Goal: Information Seeking & Learning: Find specific fact

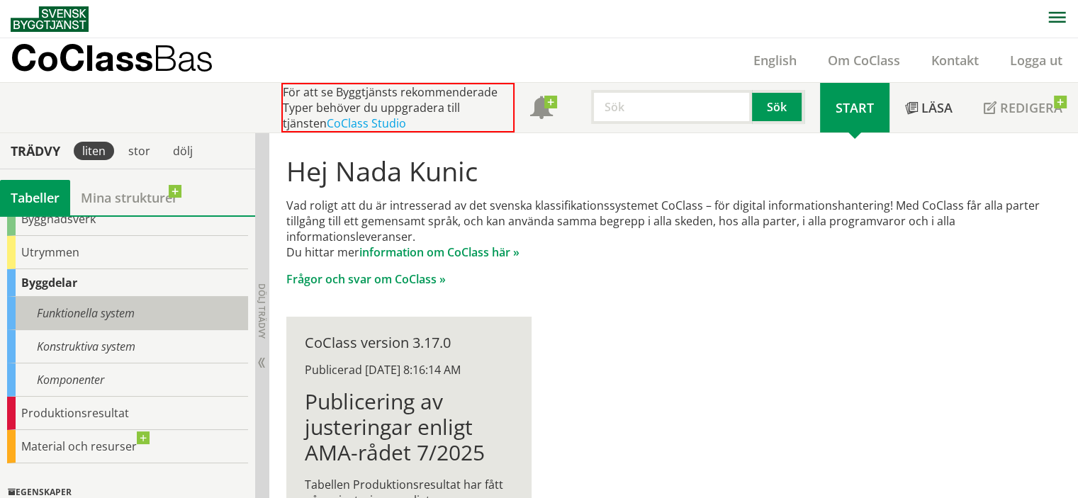
scroll to position [142, 0]
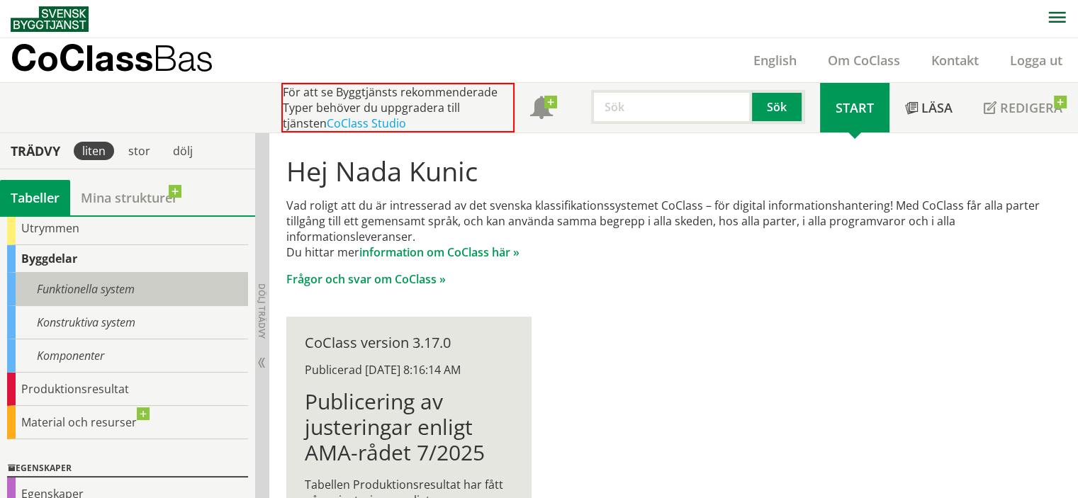
click at [134, 288] on div "Funktionella system" at bounding box center [127, 289] width 241 height 33
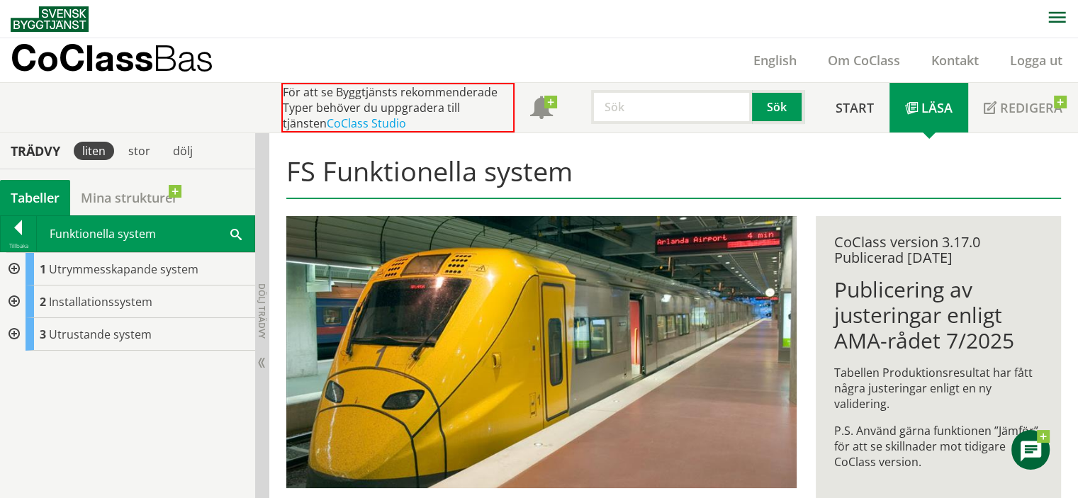
click at [9, 267] on div at bounding box center [13, 269] width 26 height 33
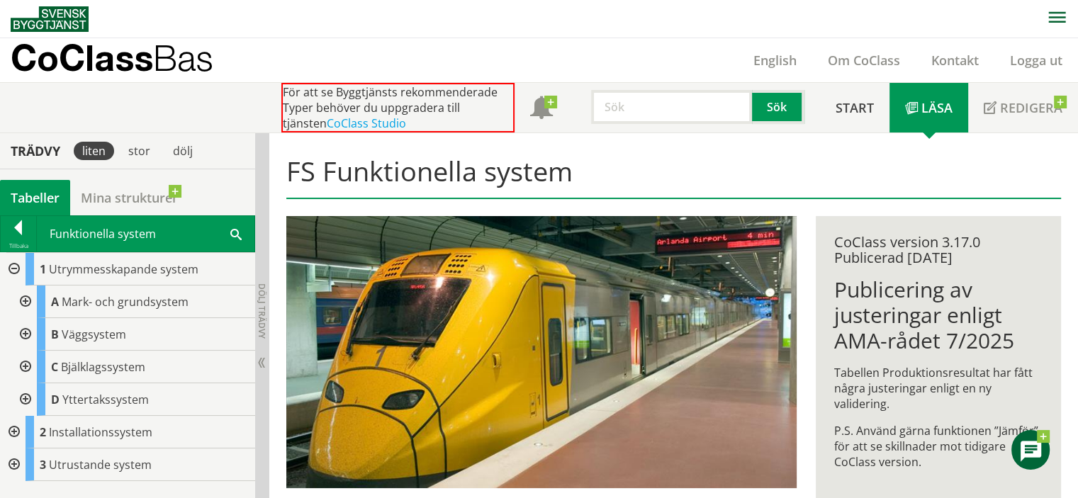
click at [19, 337] on div at bounding box center [24, 334] width 26 height 33
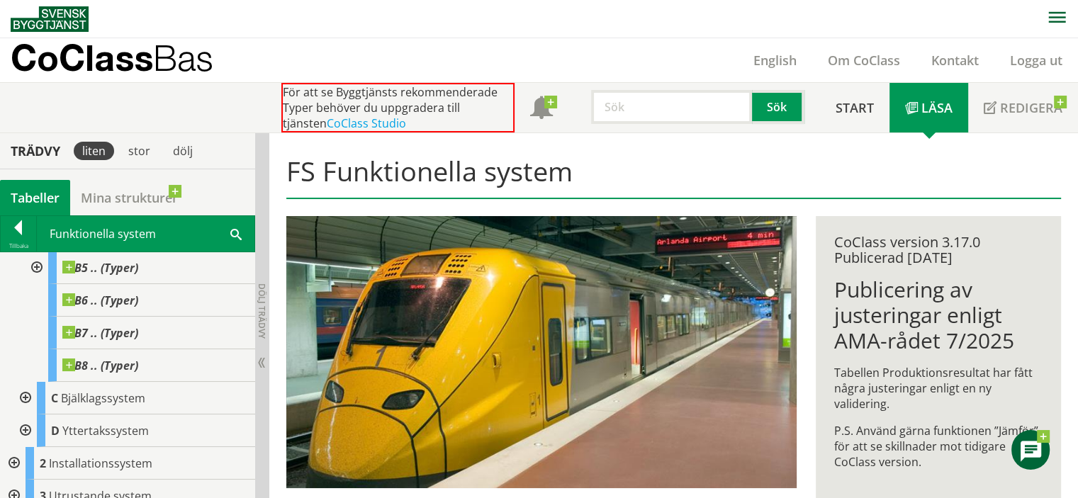
scroll to position [243, 0]
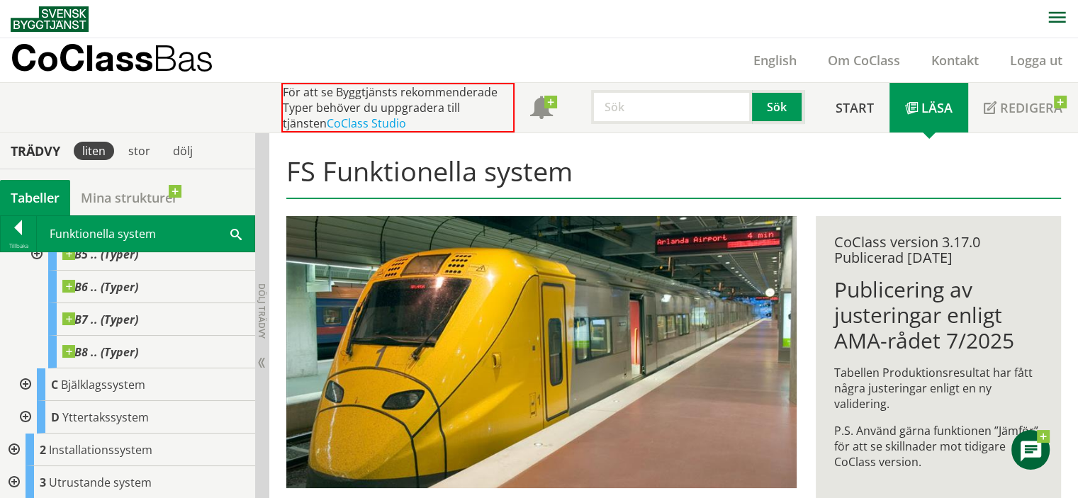
click at [15, 446] on div at bounding box center [13, 450] width 26 height 33
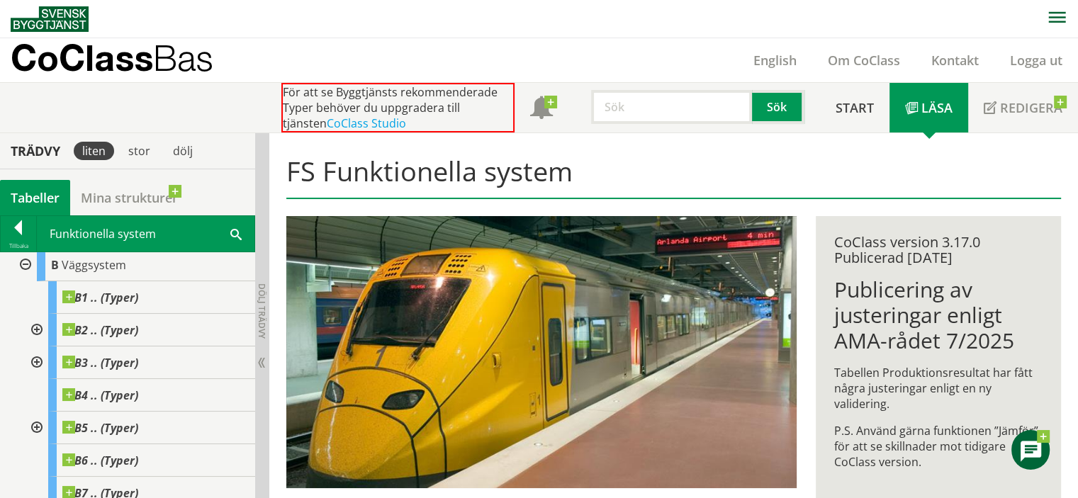
scroll to position [0, 0]
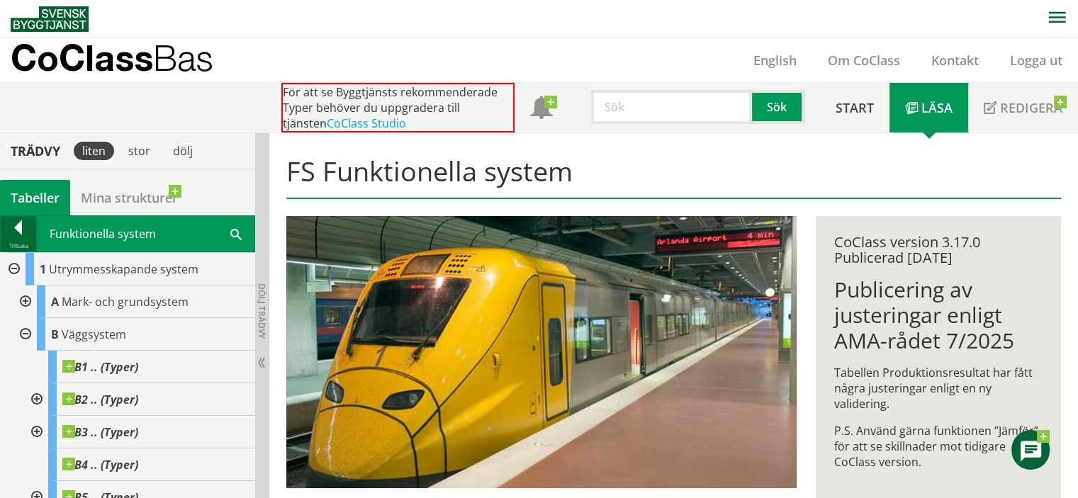
click at [16, 230] on div at bounding box center [18, 231] width 35 height 20
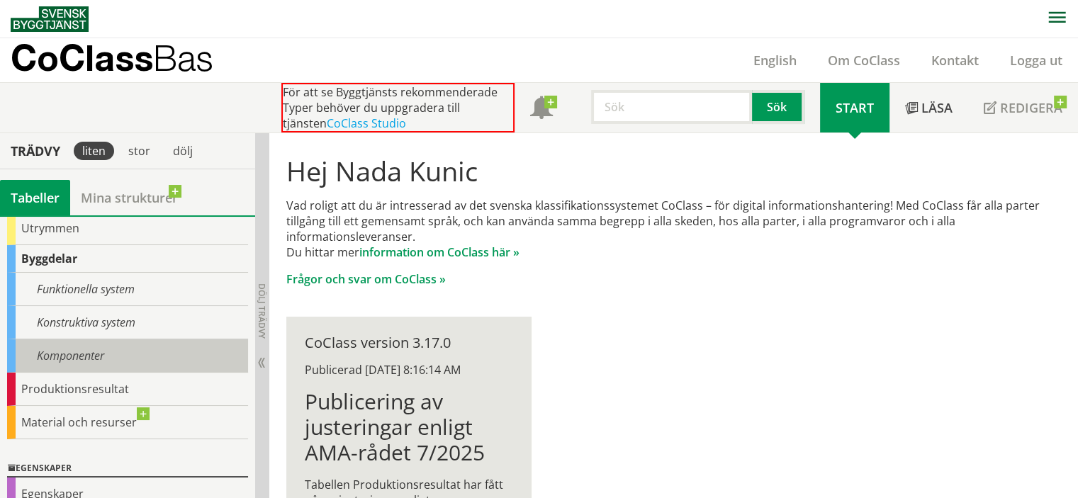
click at [63, 347] on div "Komponenter" at bounding box center [127, 356] width 241 height 33
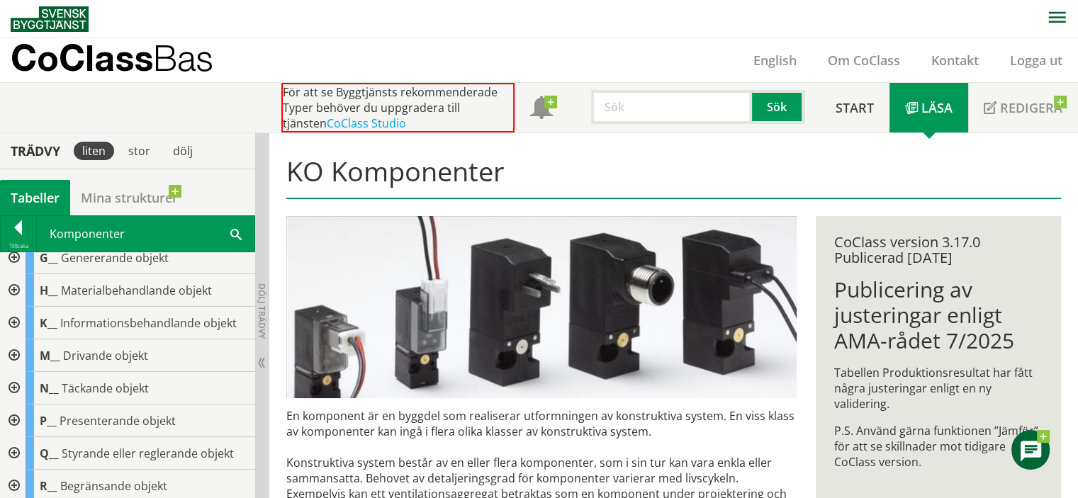
scroll to position [284, 0]
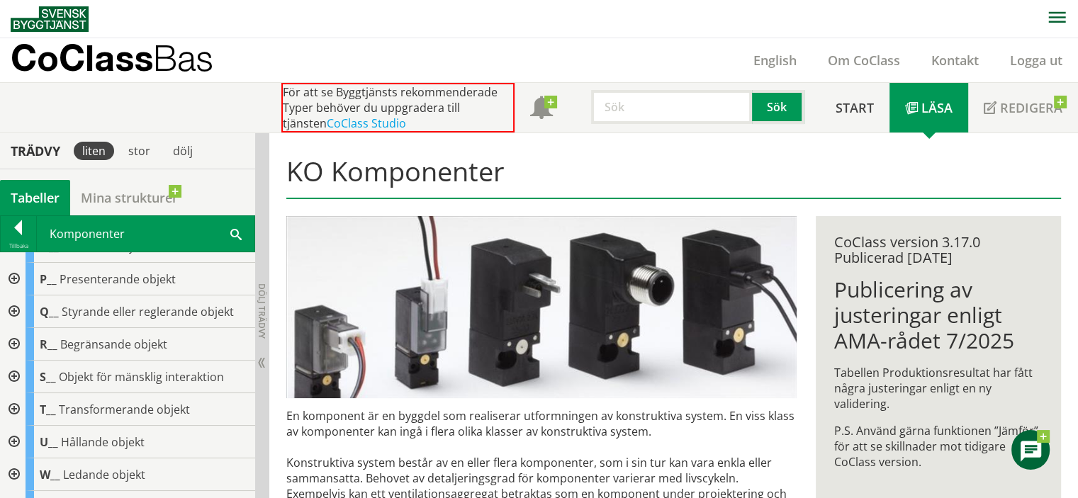
click at [18, 305] on div at bounding box center [13, 312] width 26 height 33
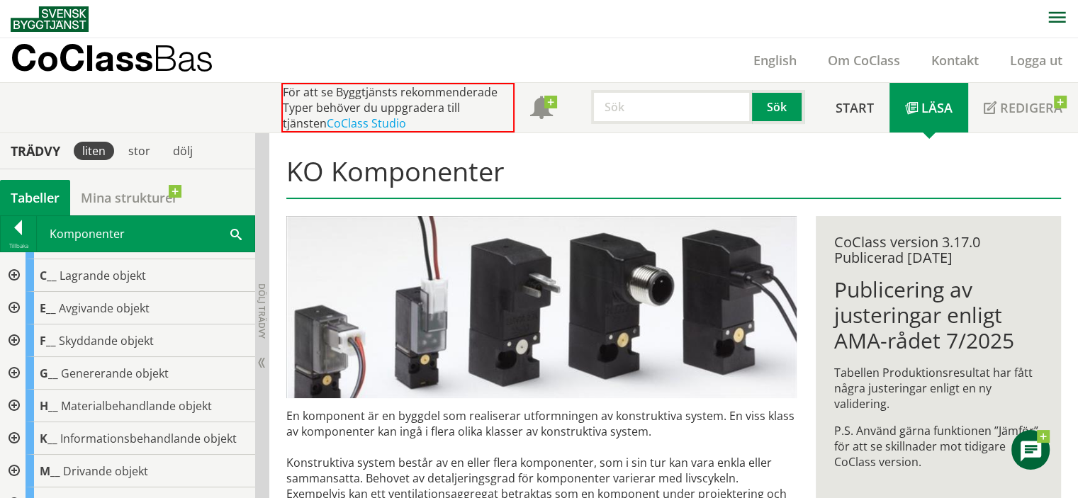
scroll to position [0, 0]
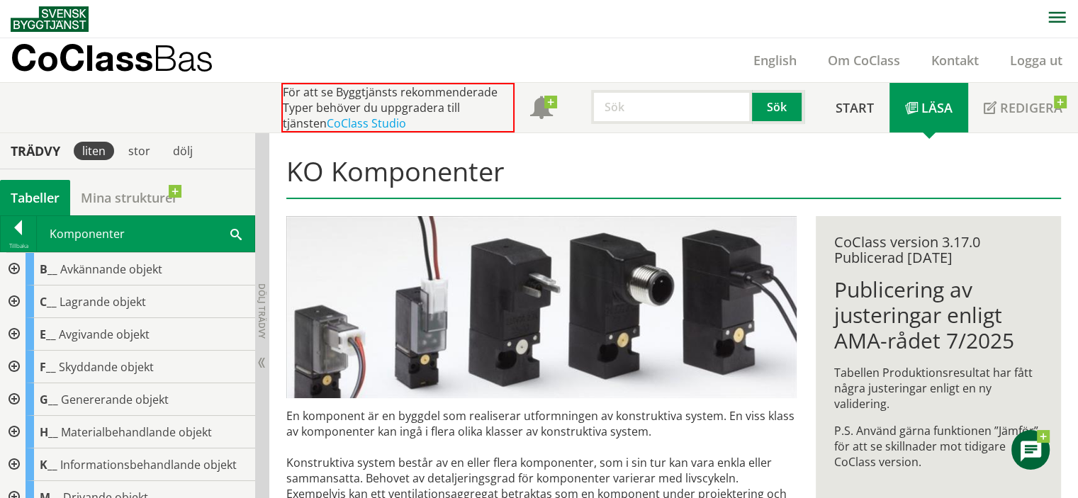
click at [16, 267] on div at bounding box center [13, 269] width 26 height 33
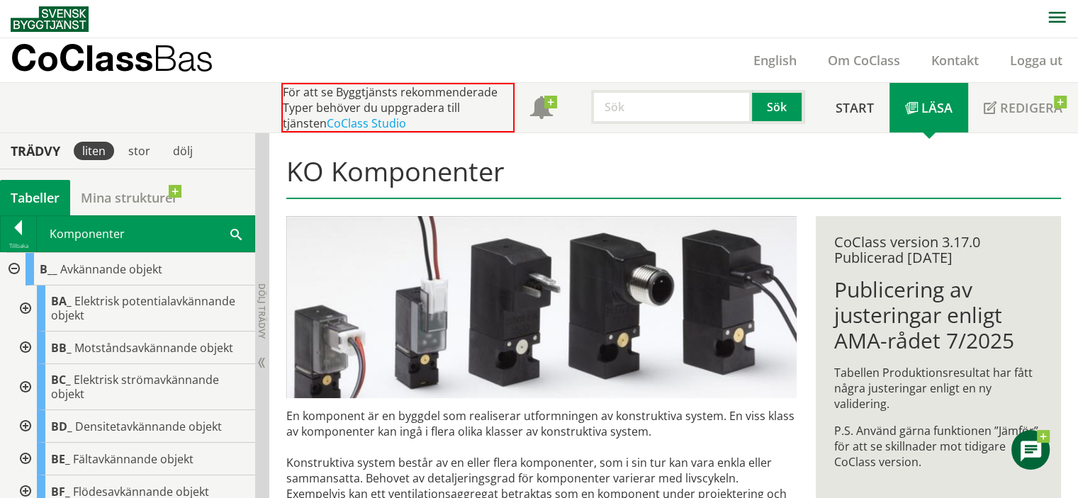
click at [16, 267] on div at bounding box center [13, 269] width 26 height 33
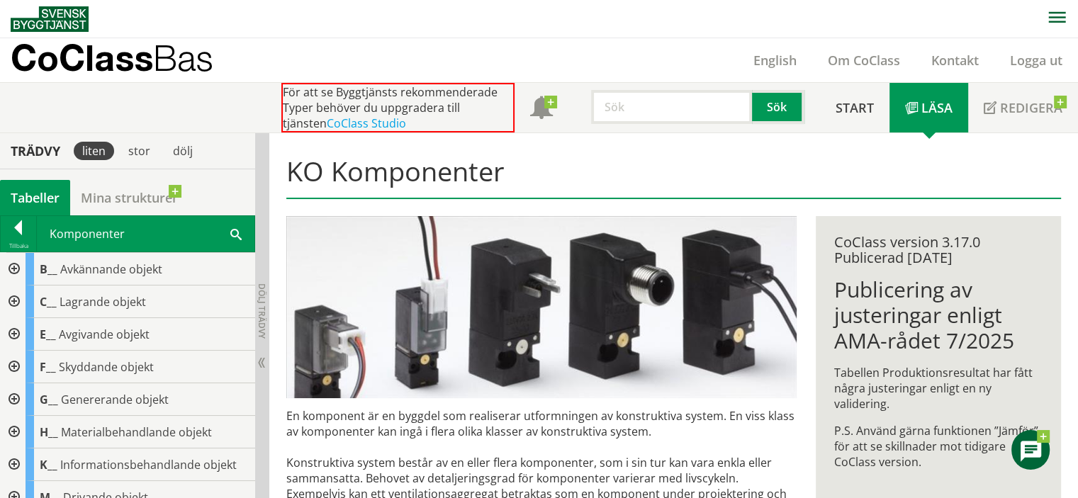
click at [16, 297] on div at bounding box center [13, 302] width 26 height 33
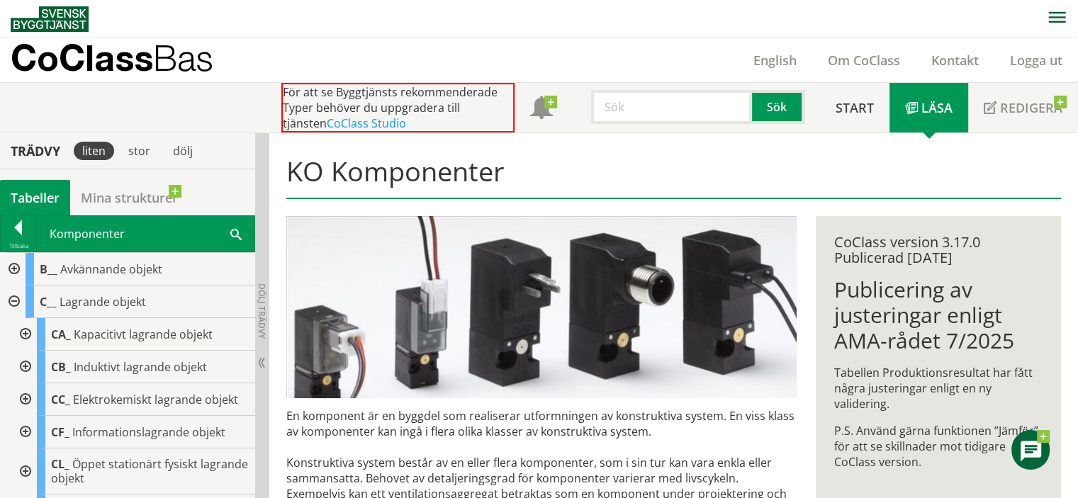
click at [16, 297] on div at bounding box center [13, 302] width 26 height 33
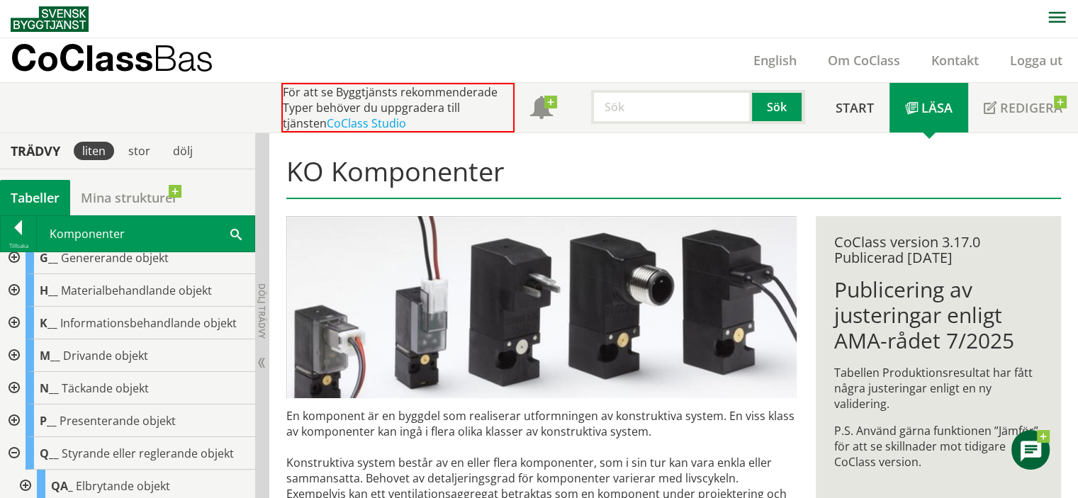
scroll to position [213, 0]
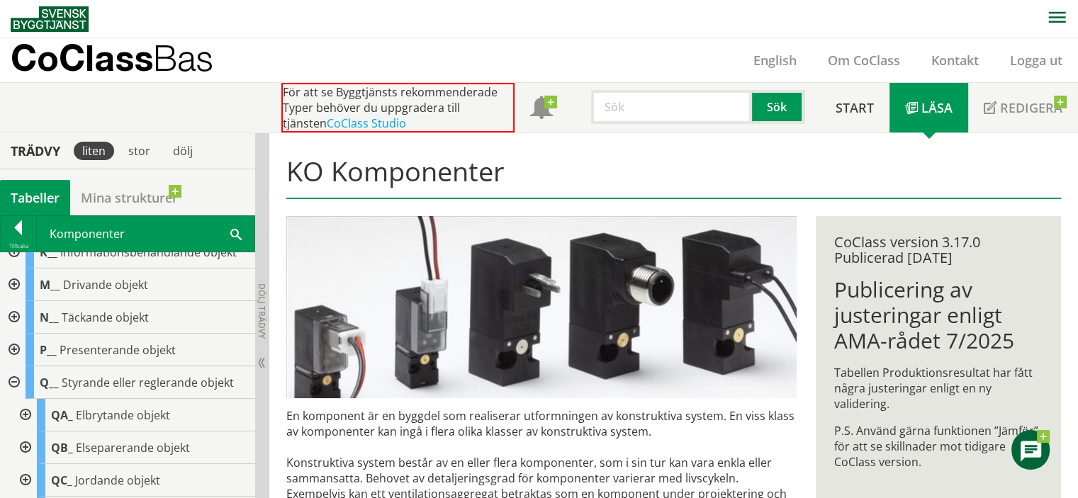
click at [12, 385] on div at bounding box center [13, 383] width 26 height 33
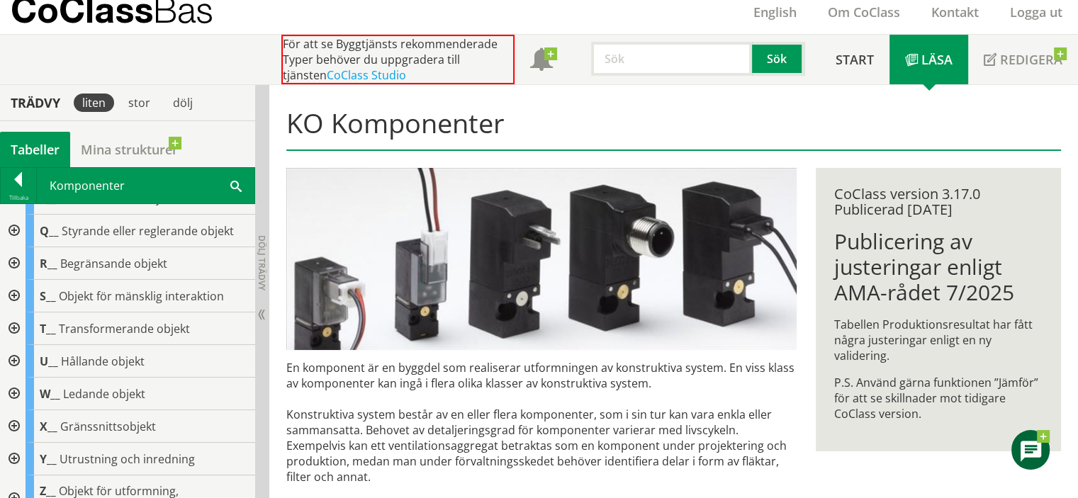
scroll to position [71, 0]
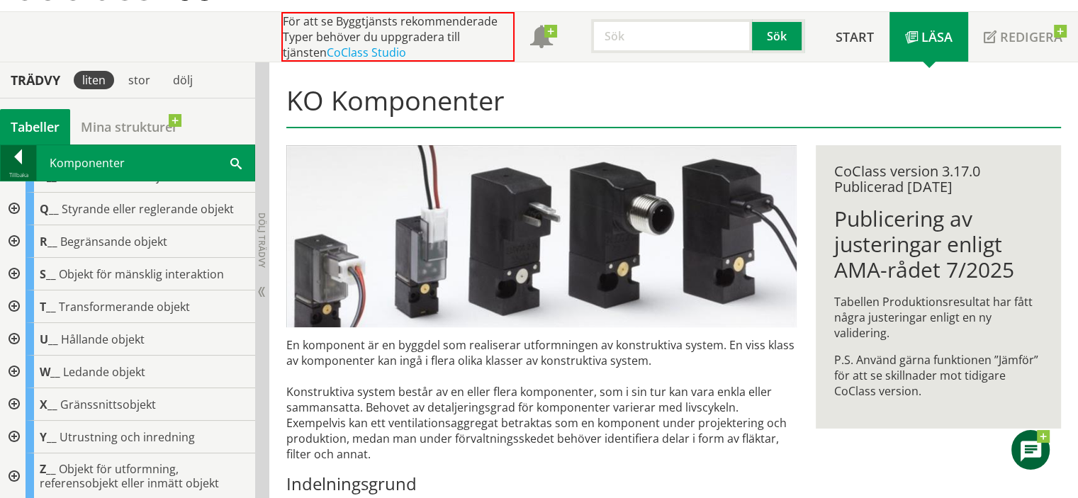
click at [26, 164] on div at bounding box center [18, 160] width 35 height 20
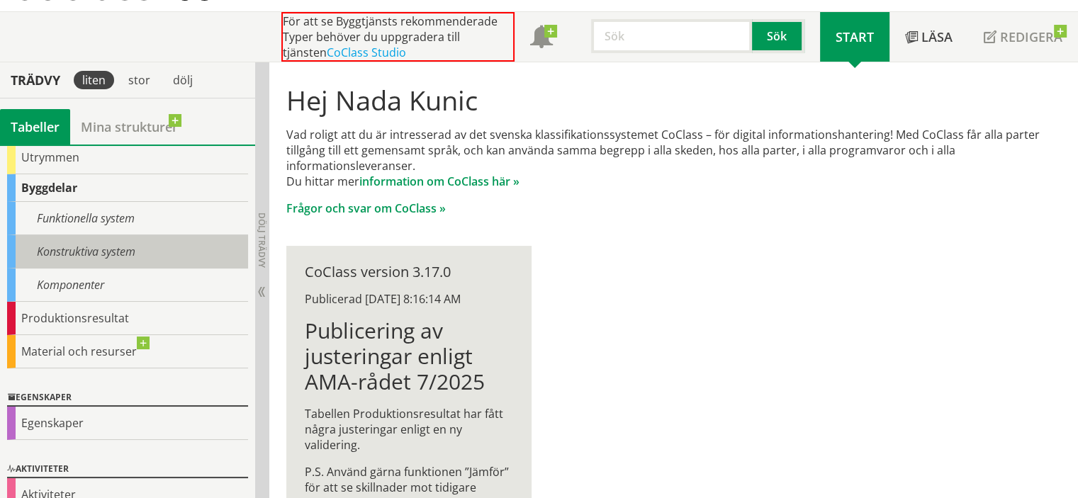
click at [77, 252] on div "Konstruktiva system" at bounding box center [127, 251] width 241 height 33
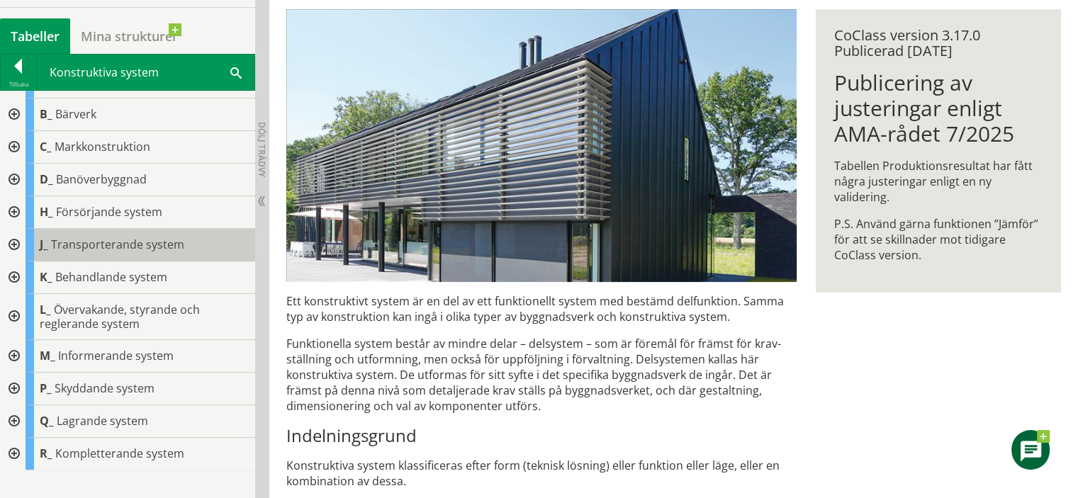
scroll to position [213, 0]
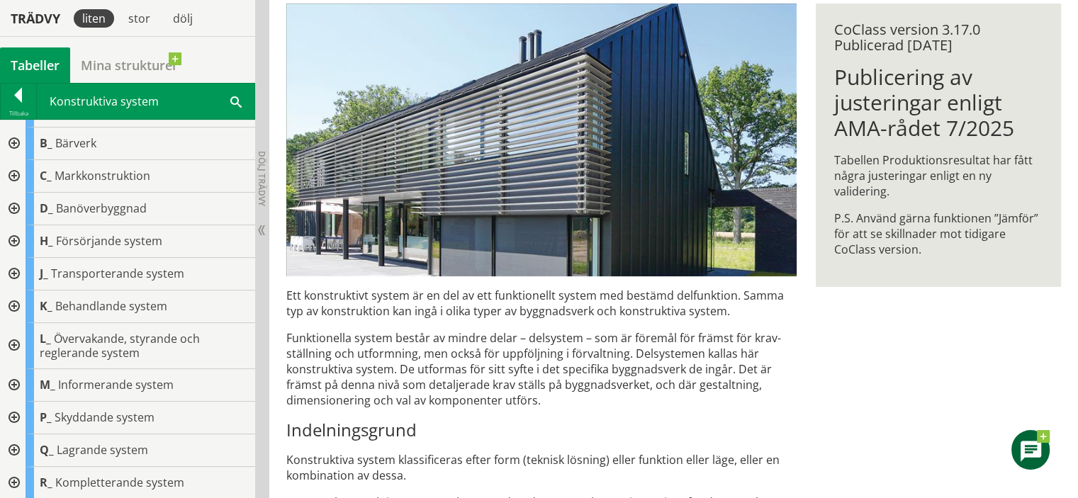
click at [16, 442] on div at bounding box center [13, 451] width 26 height 33
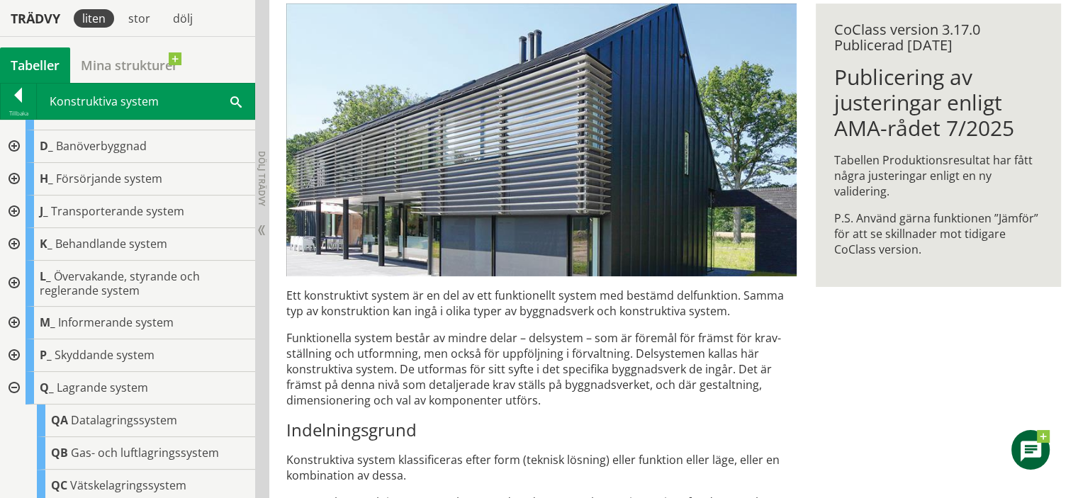
click at [16, 379] on div at bounding box center [13, 388] width 26 height 33
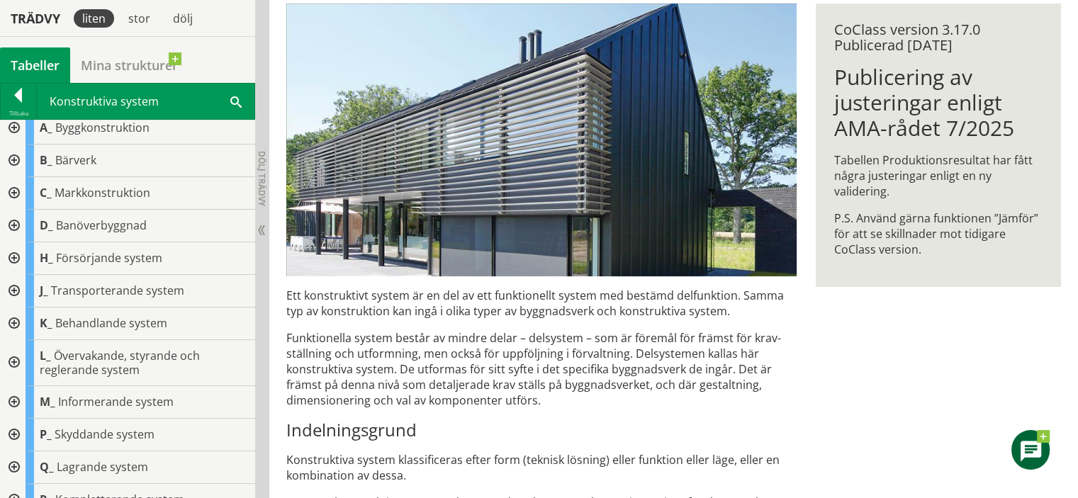
scroll to position [0, 0]
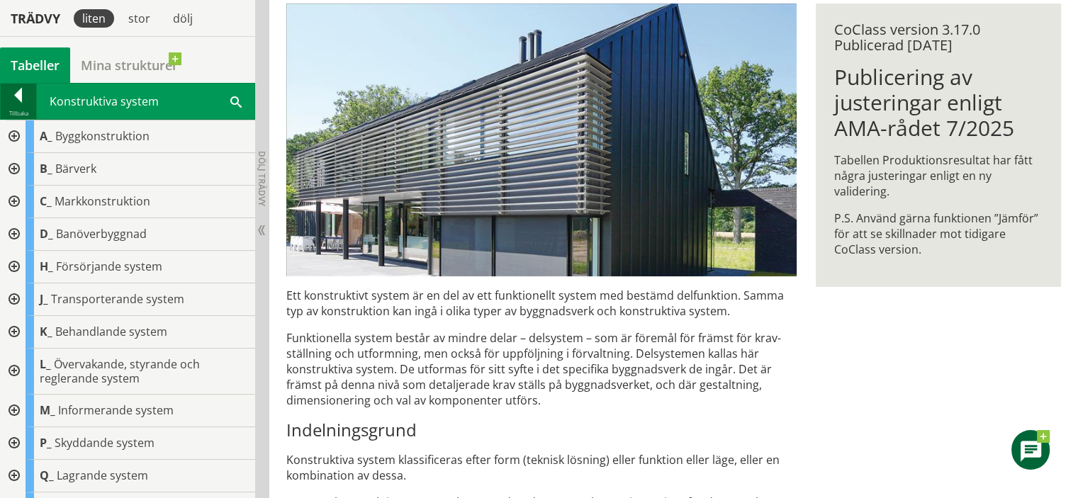
click at [11, 95] on div at bounding box center [18, 98] width 35 height 20
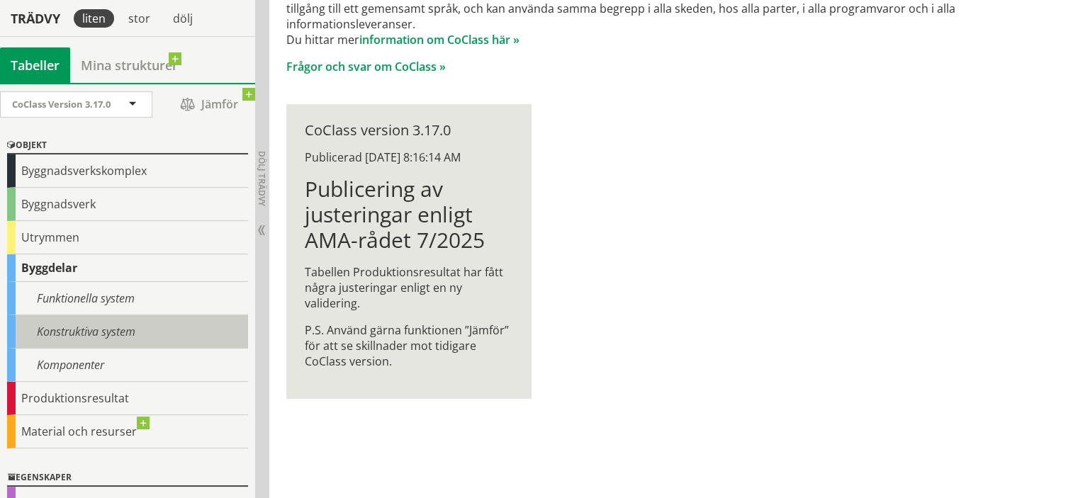
click at [85, 333] on div "Konstruktiva system" at bounding box center [127, 332] width 241 height 33
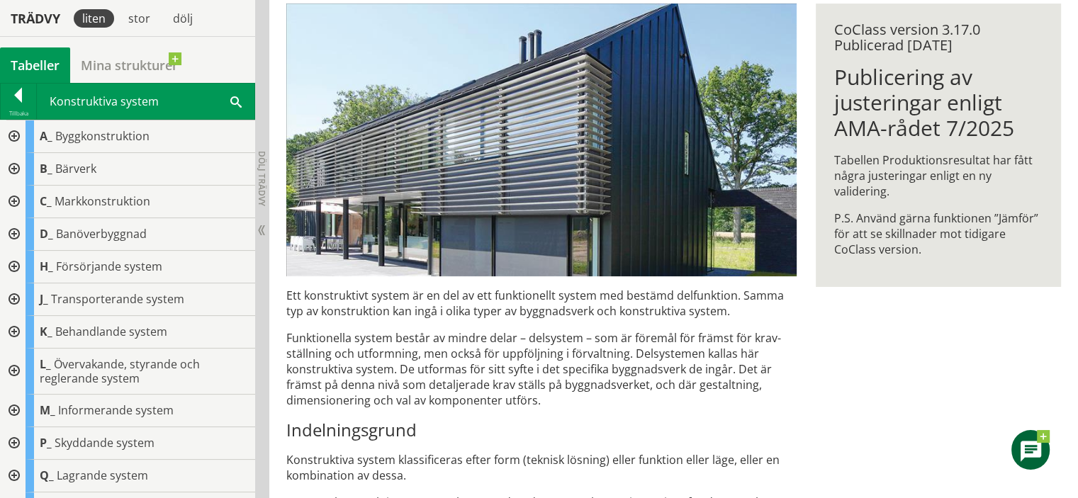
click at [18, 266] on div at bounding box center [13, 267] width 26 height 33
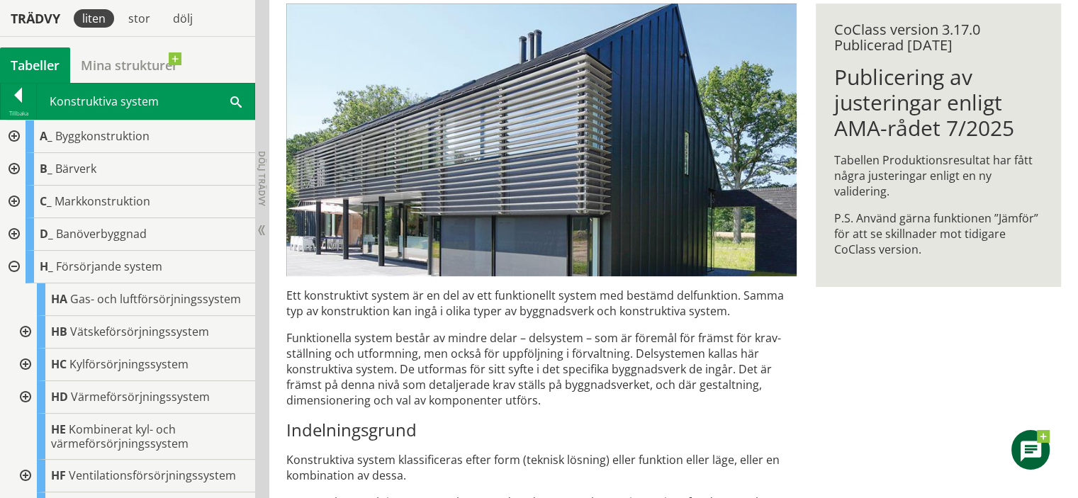
click at [18, 266] on div at bounding box center [13, 267] width 26 height 33
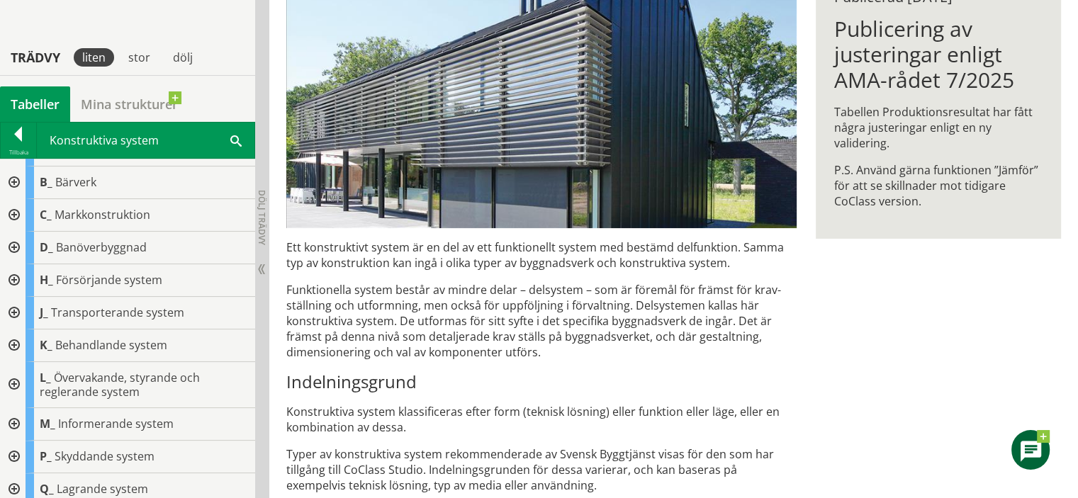
scroll to position [355, 0]
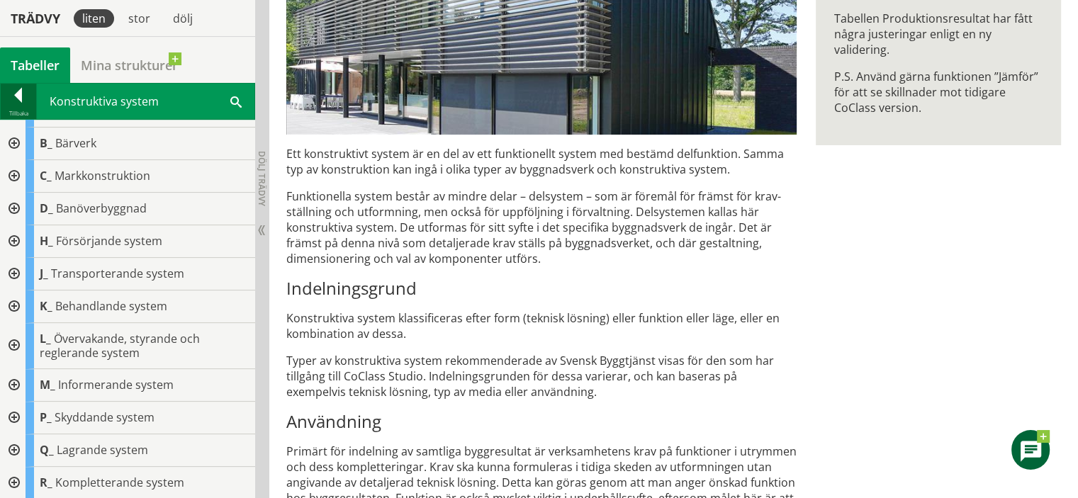
click at [11, 95] on div at bounding box center [18, 98] width 35 height 20
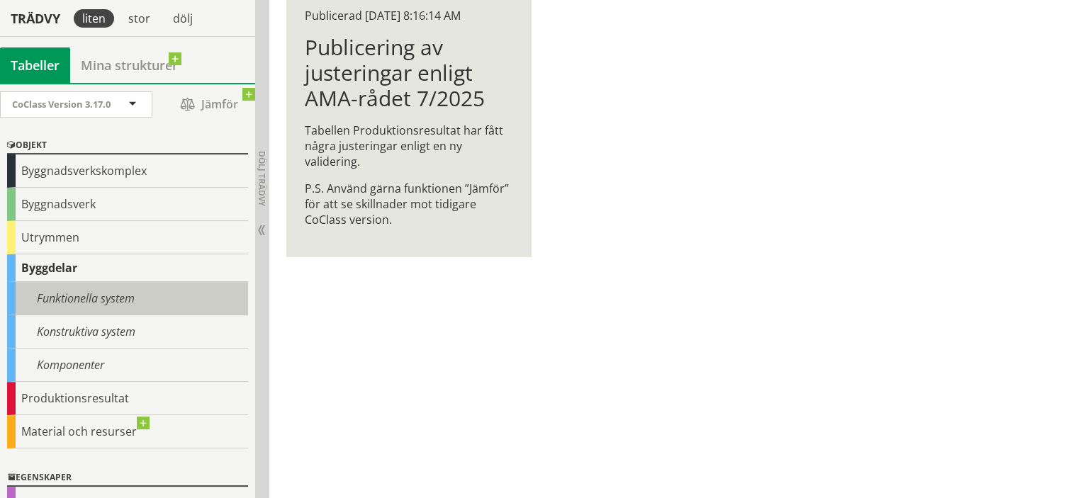
click at [128, 287] on div "Funktionella system" at bounding box center [127, 298] width 241 height 33
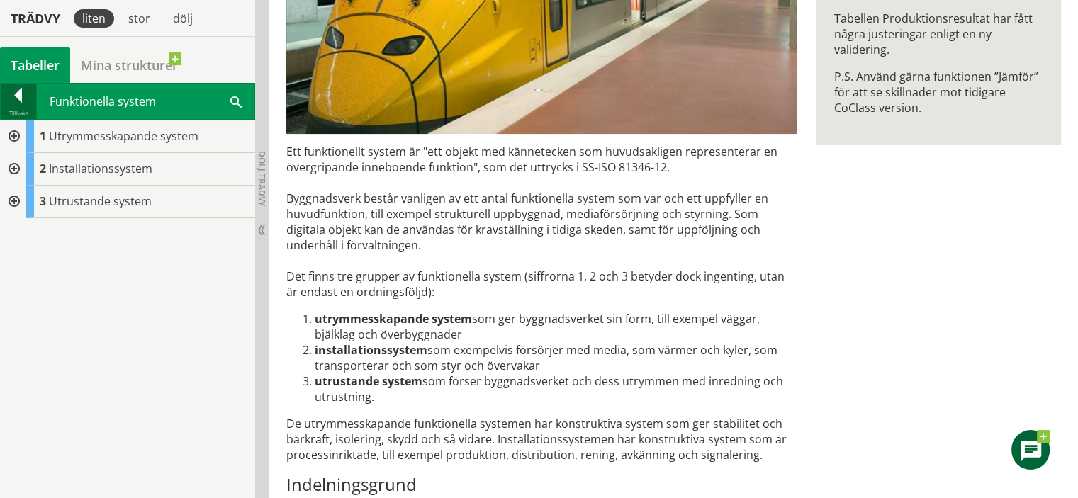
click at [14, 99] on div at bounding box center [18, 98] width 35 height 20
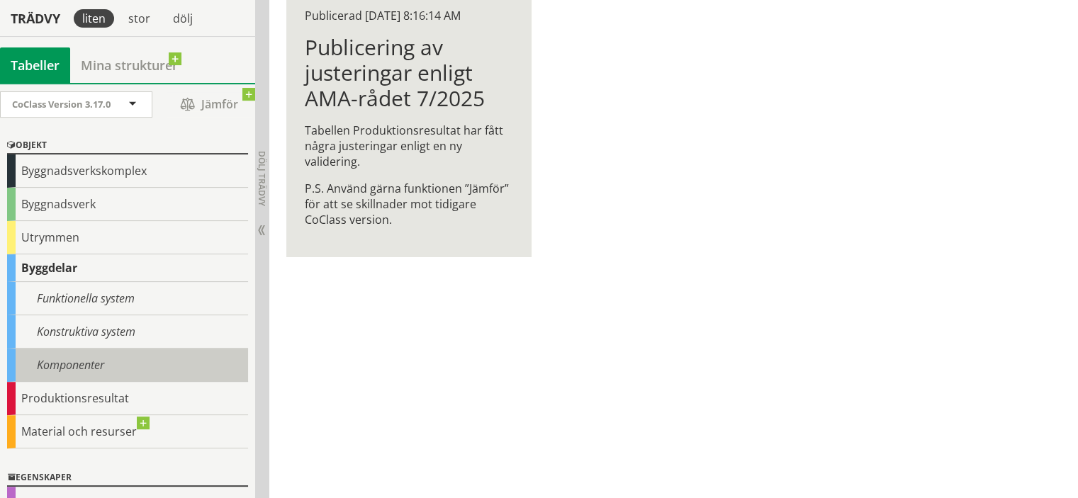
click at [99, 372] on div "Komponenter" at bounding box center [127, 365] width 241 height 33
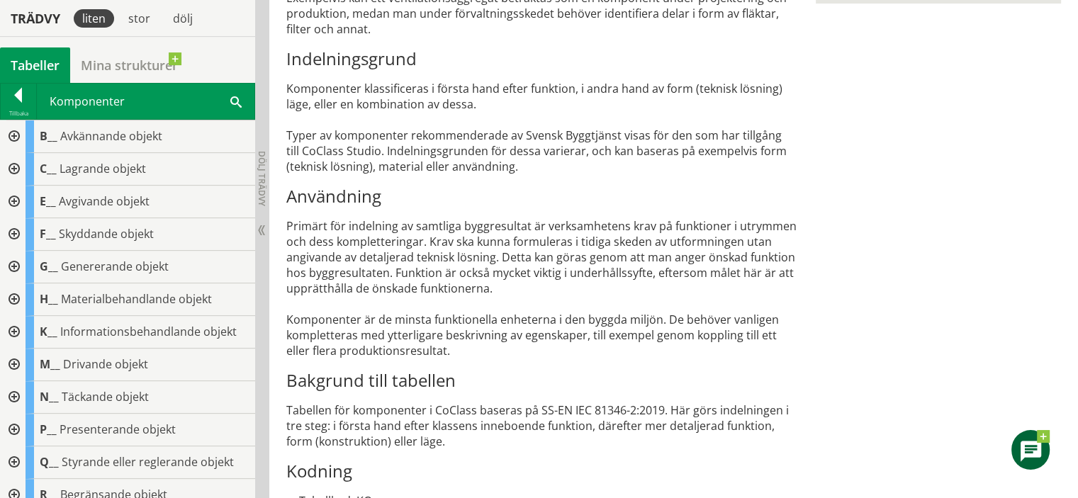
click at [15, 301] on div at bounding box center [13, 300] width 26 height 33
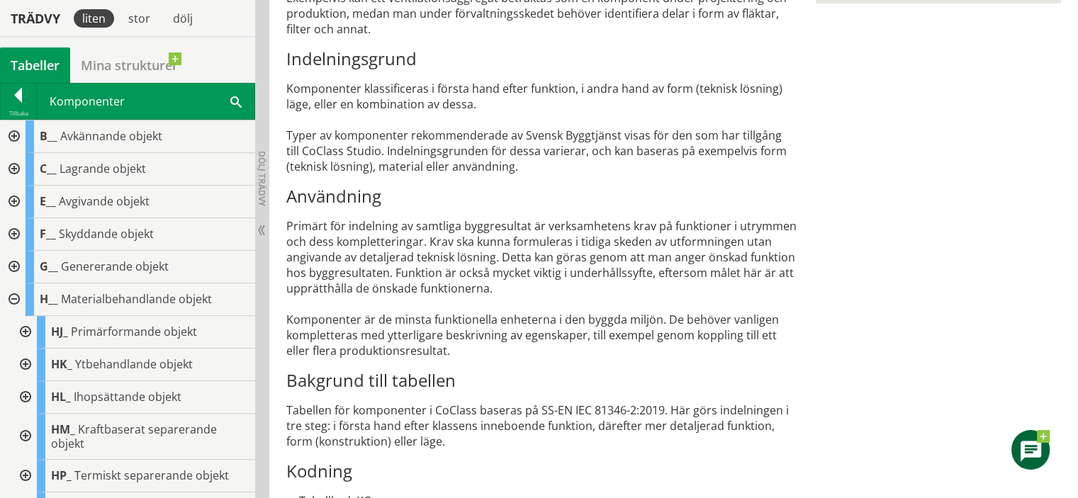
click at [13, 300] on div at bounding box center [13, 300] width 26 height 33
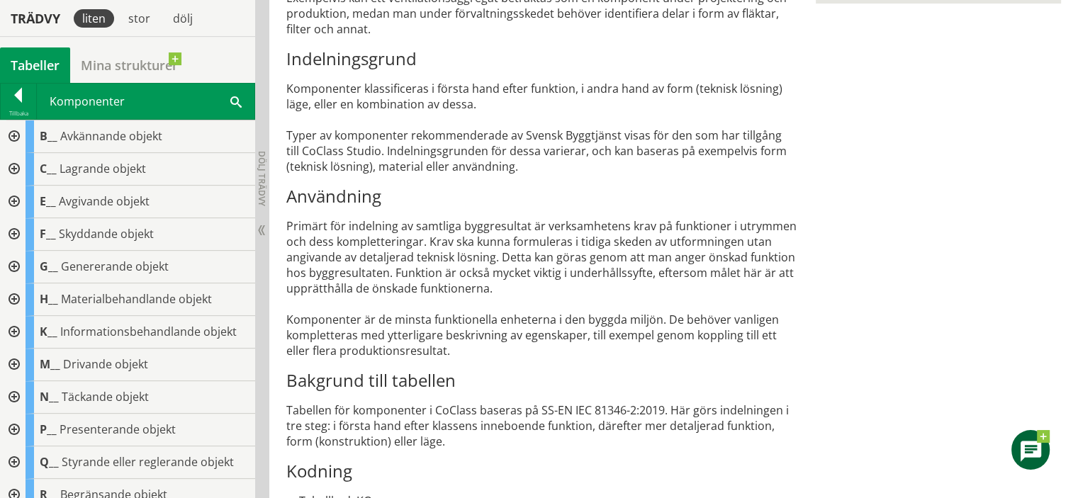
click at [12, 362] on div at bounding box center [13, 365] width 26 height 33
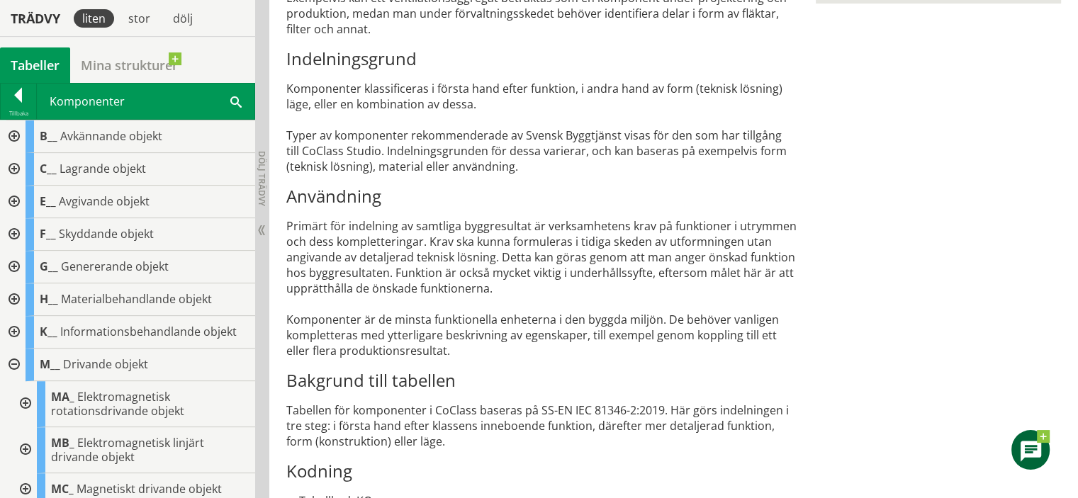
click at [12, 362] on div at bounding box center [13, 365] width 26 height 33
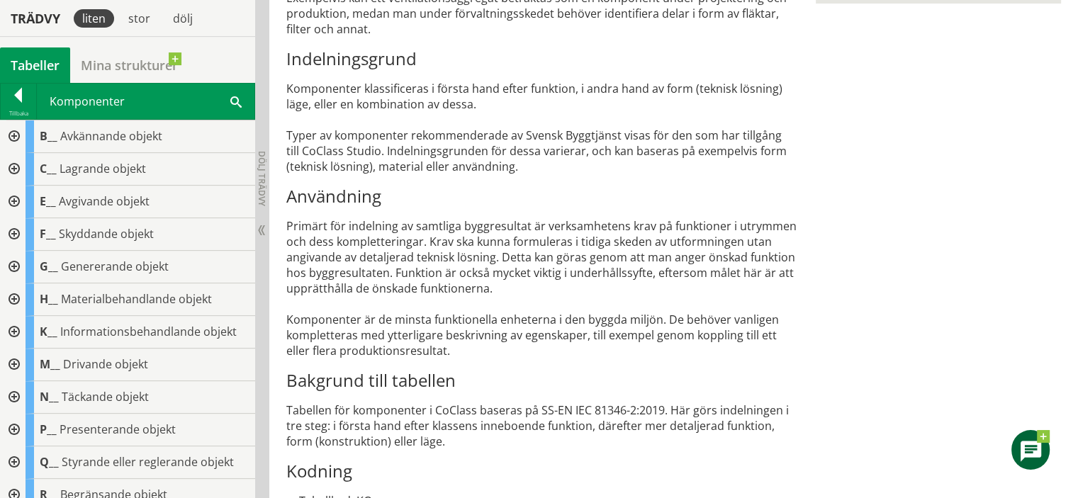
scroll to position [71, 0]
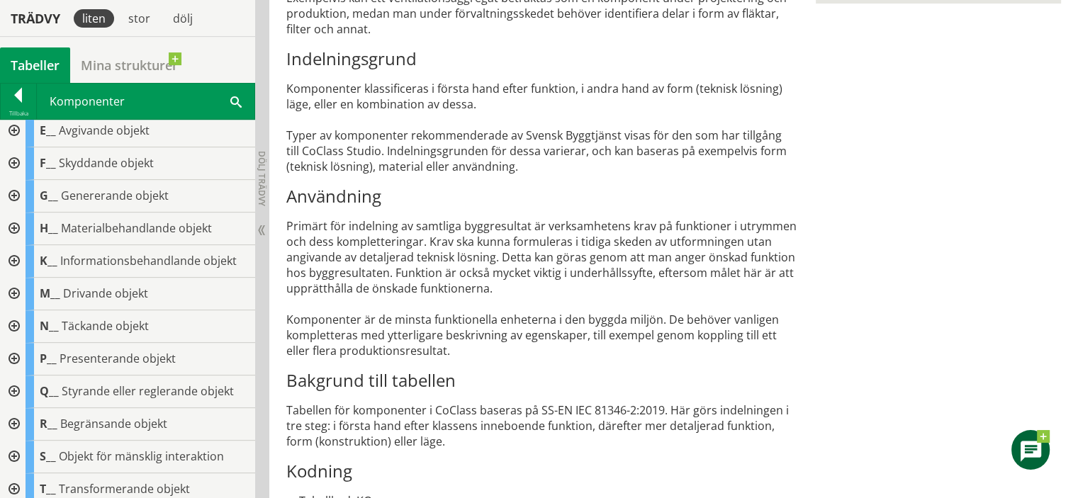
click at [15, 325] on div at bounding box center [13, 327] width 26 height 33
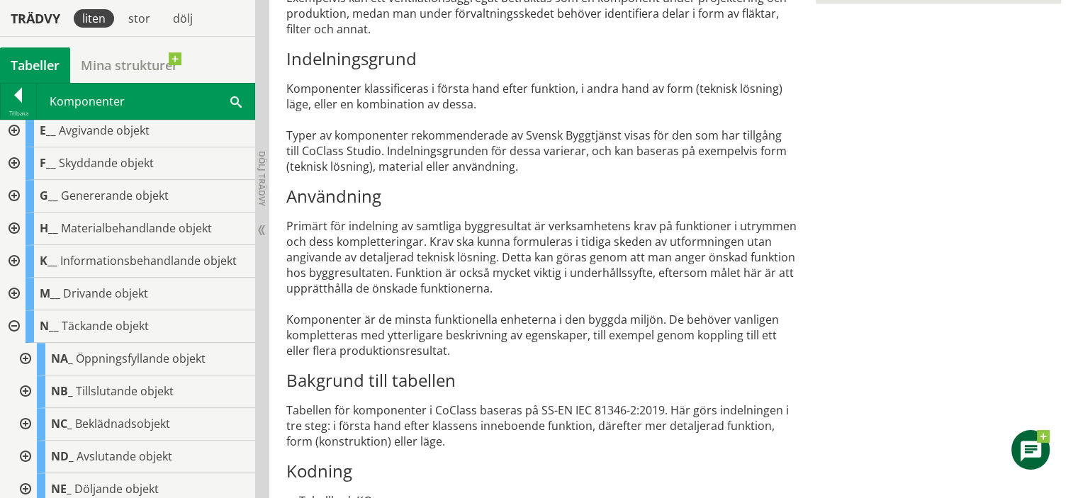
click at [14, 325] on div at bounding box center [13, 327] width 26 height 33
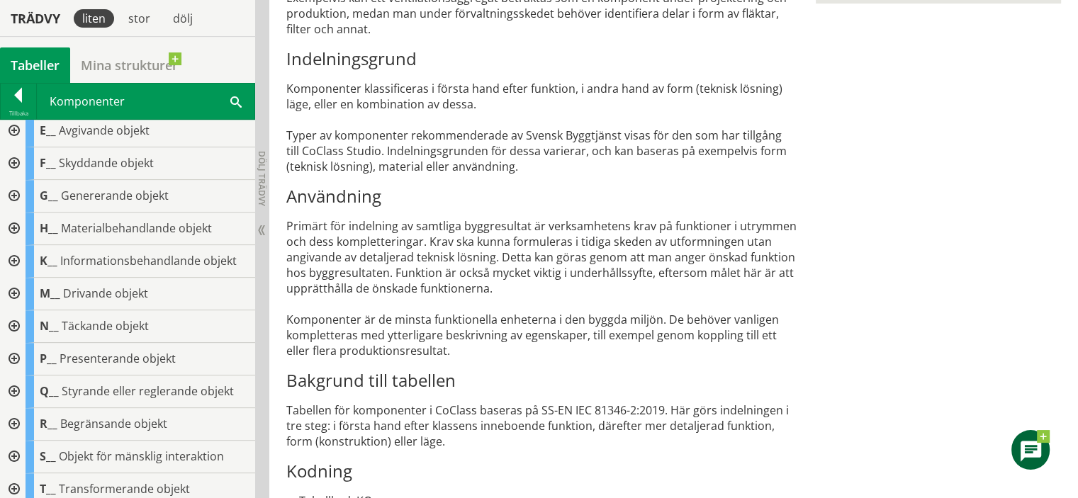
click at [14, 359] on div at bounding box center [13, 359] width 26 height 33
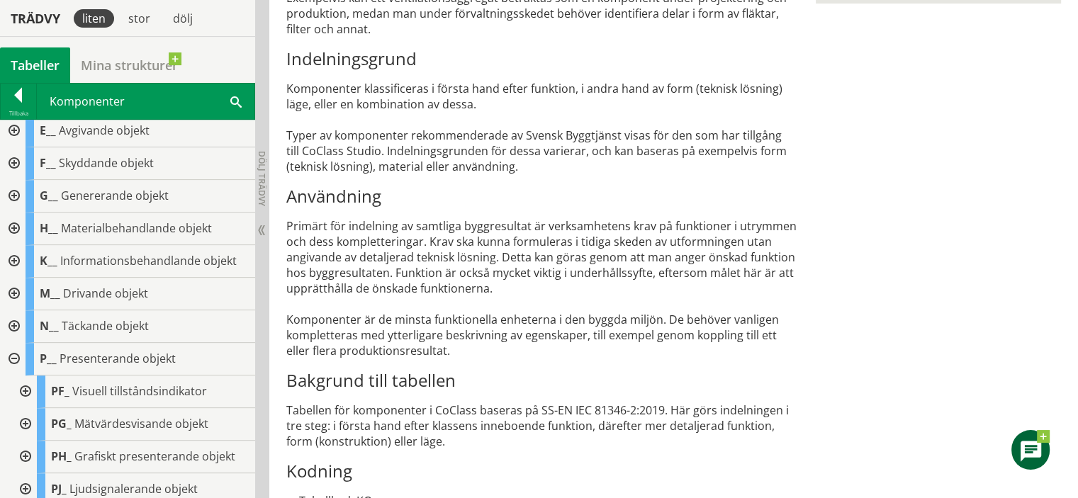
click at [14, 359] on div at bounding box center [13, 359] width 26 height 33
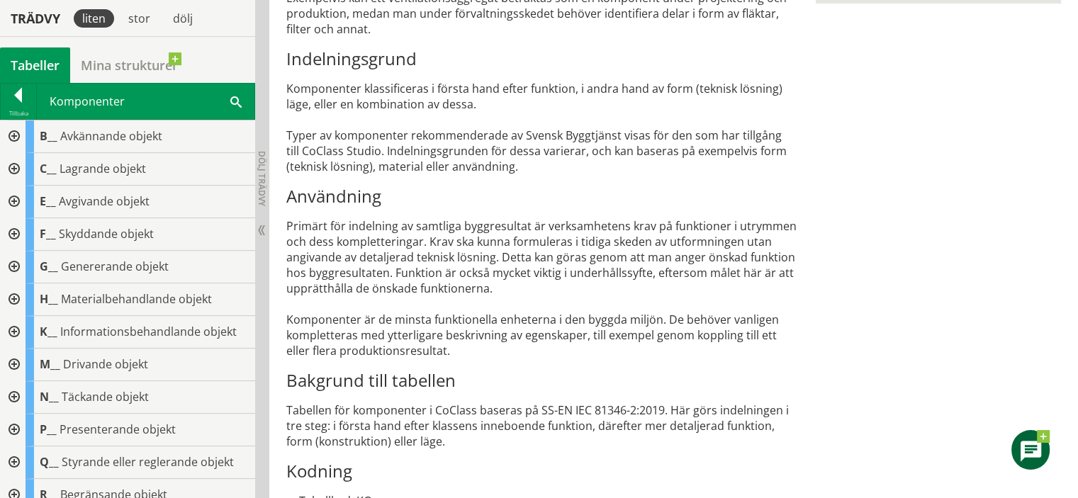
scroll to position [254, 0]
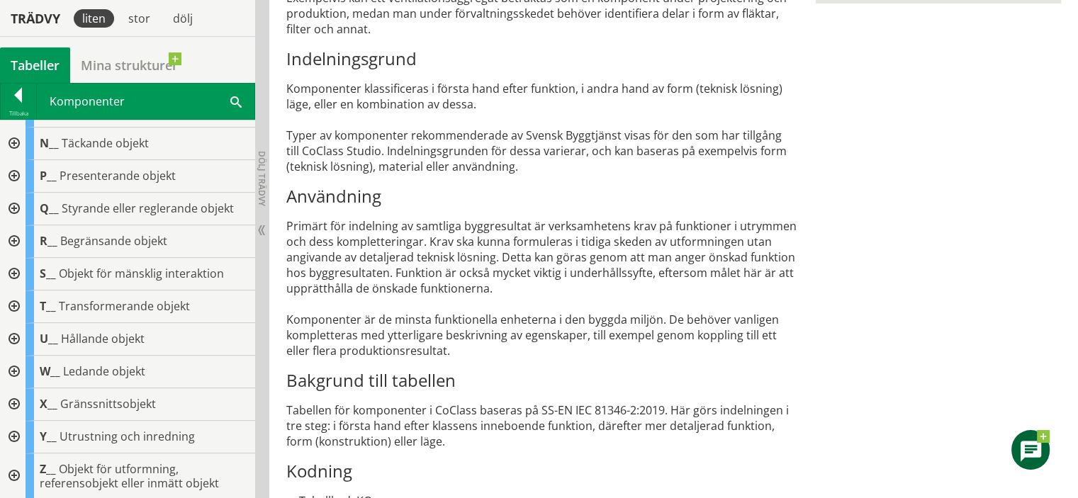
click at [14, 208] on div at bounding box center [13, 209] width 26 height 33
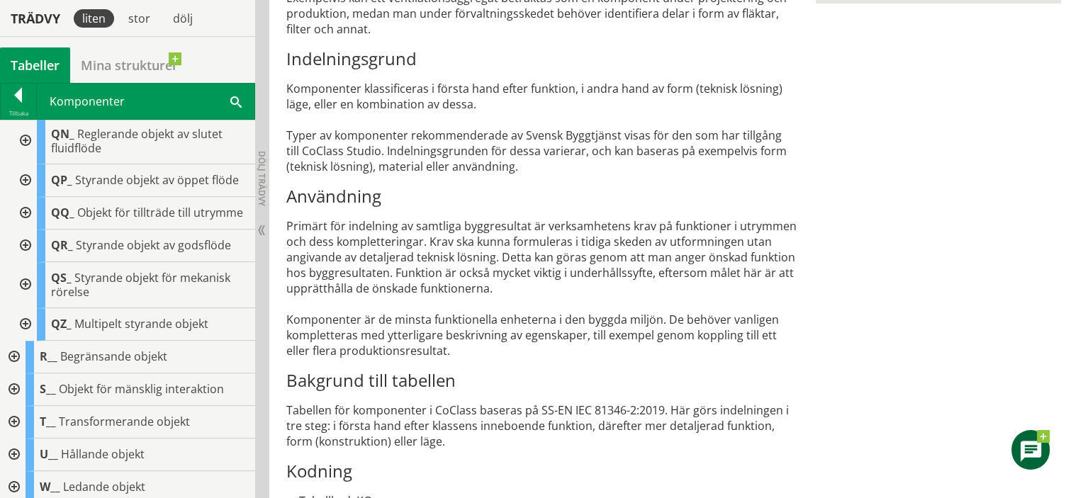
scroll to position [492, 0]
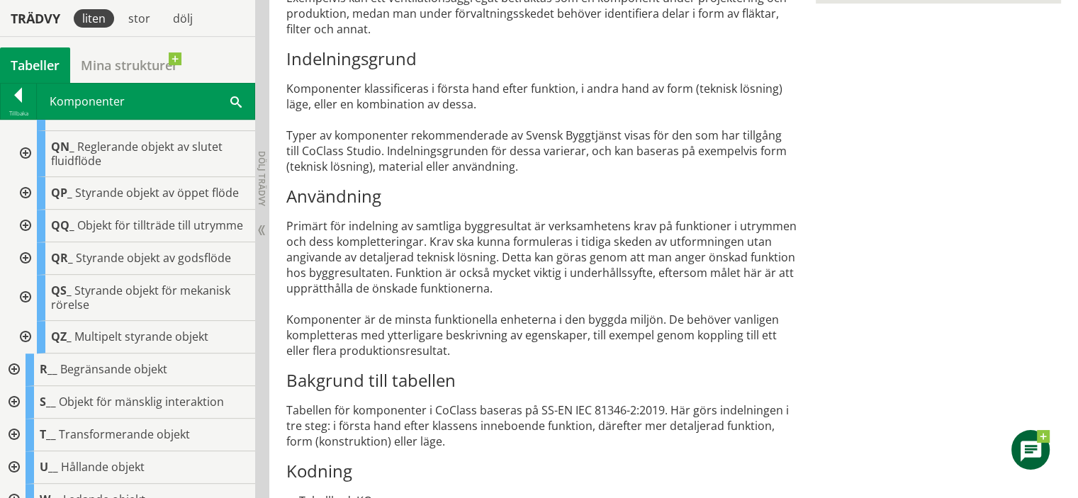
click at [29, 228] on div at bounding box center [24, 226] width 26 height 33
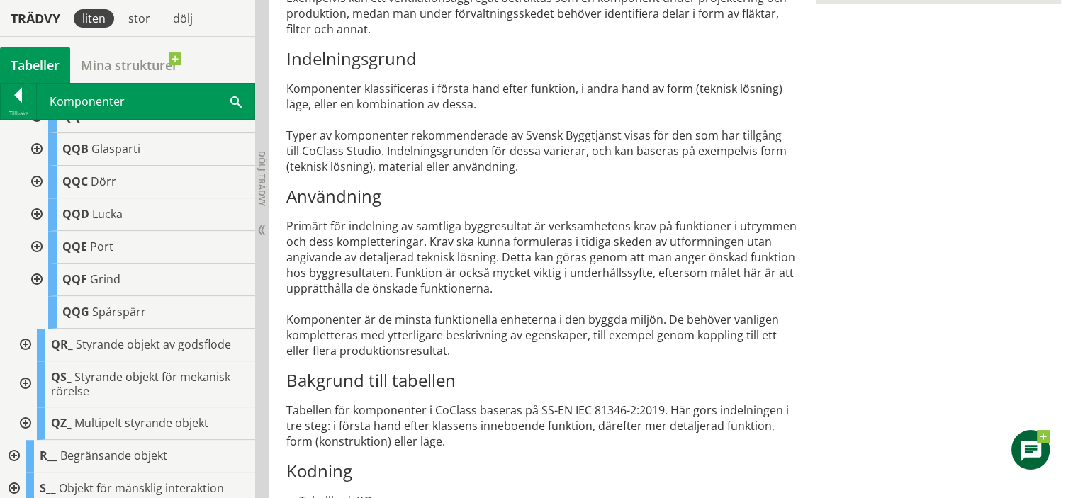
scroll to position [563, 0]
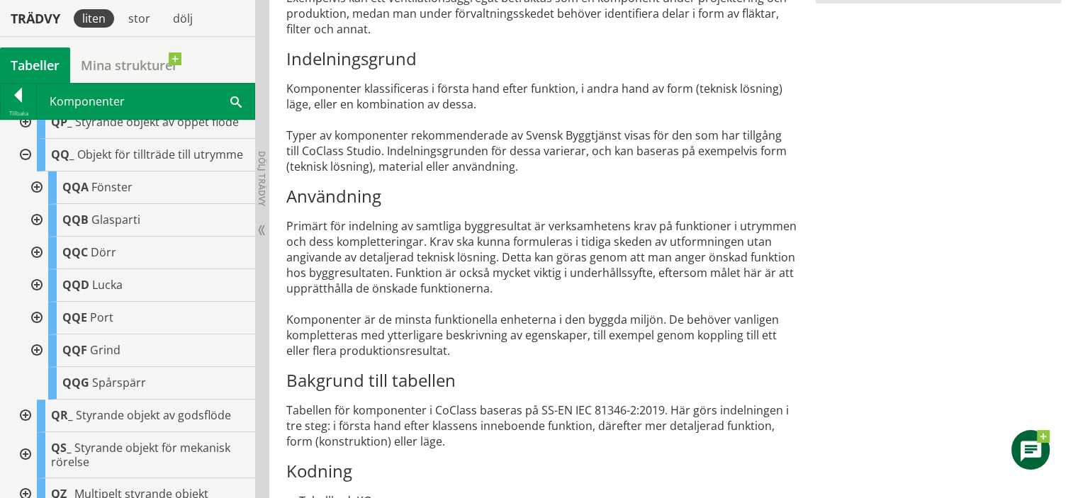
click at [33, 202] on div at bounding box center [36, 188] width 26 height 33
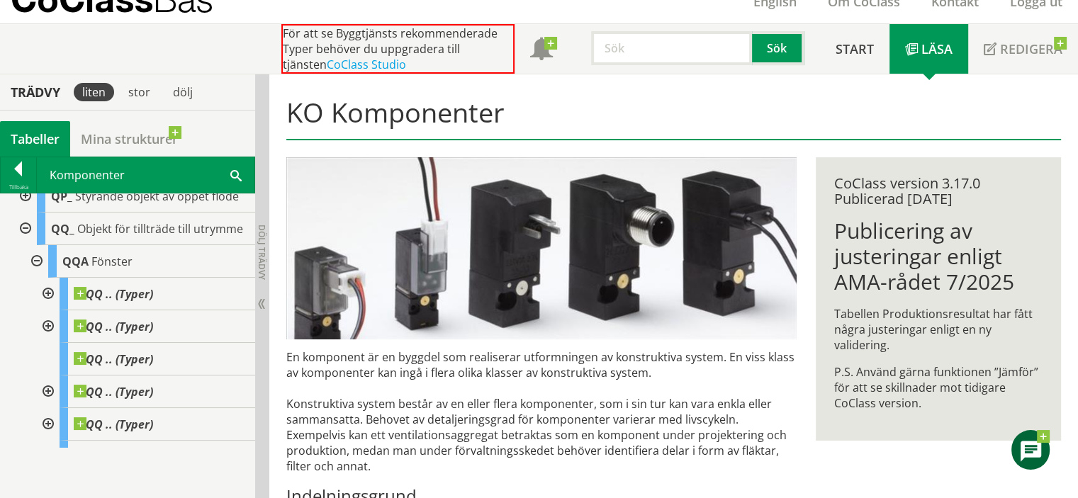
scroll to position [0, 0]
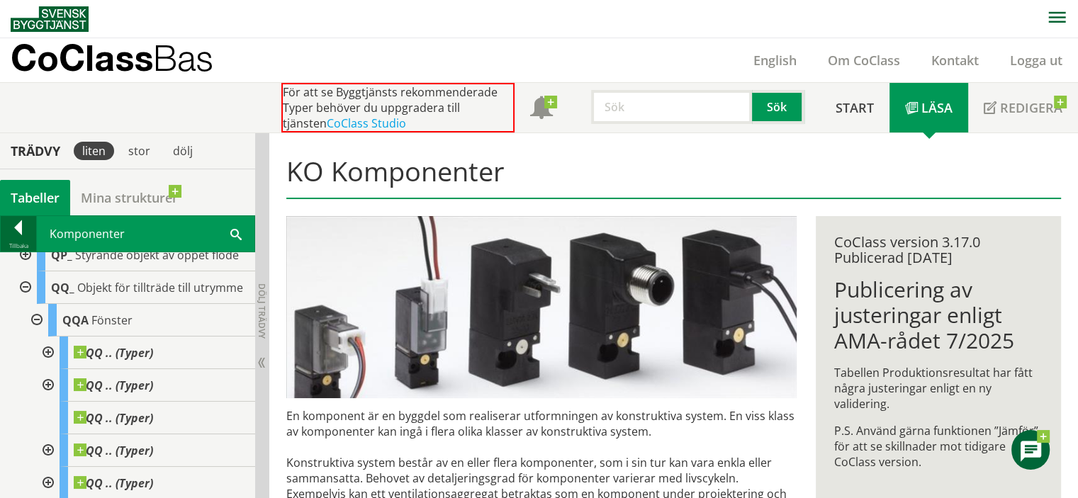
click at [18, 221] on div at bounding box center [18, 231] width 35 height 20
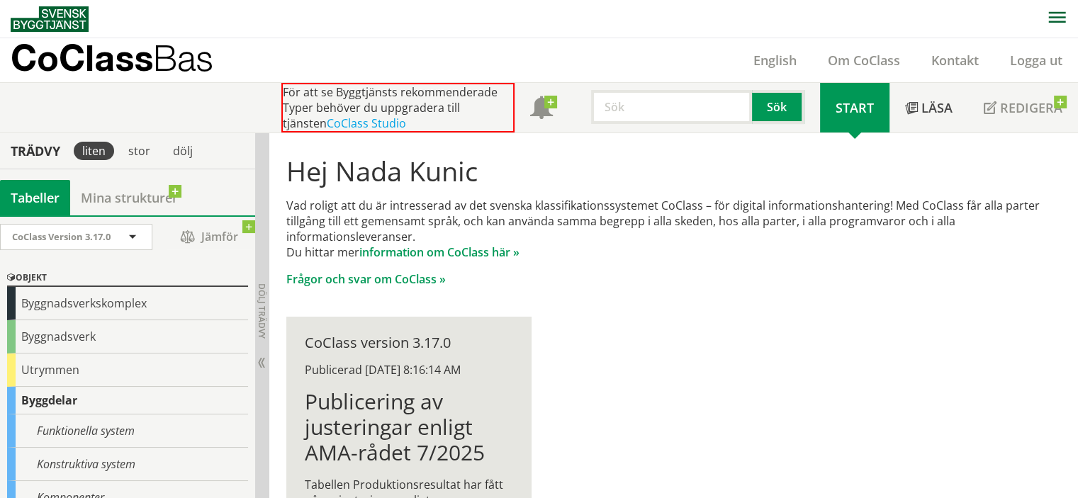
click at [665, 113] on input "text" at bounding box center [671, 107] width 161 height 34
type input "ccmechhanging"
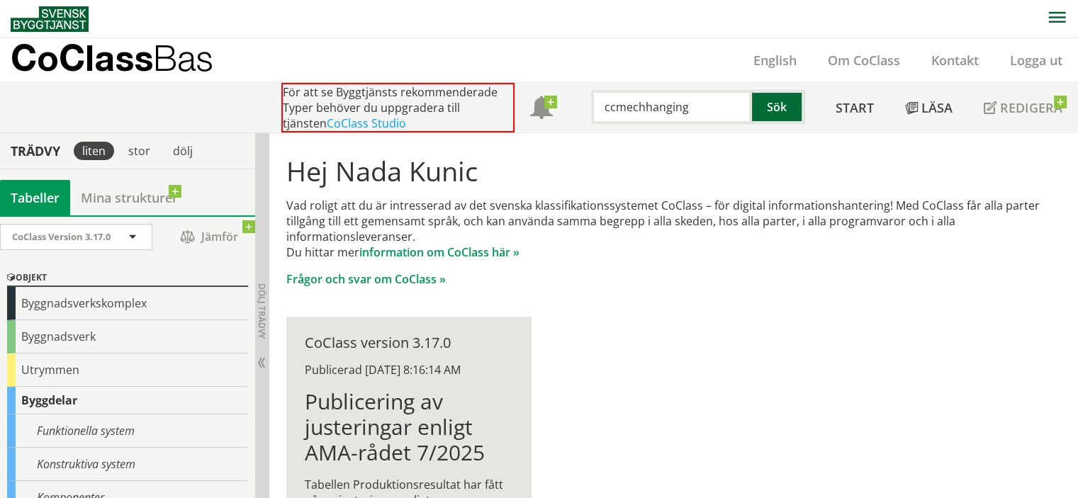
click at [776, 107] on button "Sök" at bounding box center [778, 107] width 52 height 34
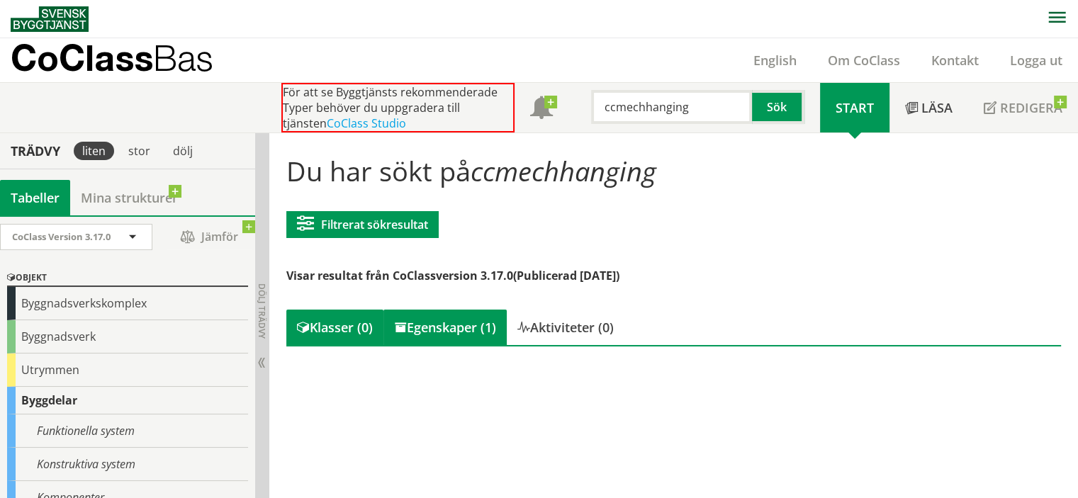
click at [440, 324] on div "Egenskaper (1)" at bounding box center [445, 327] width 123 height 35
click at [464, 340] on div "Egenskaper (1)" at bounding box center [445, 327] width 123 height 35
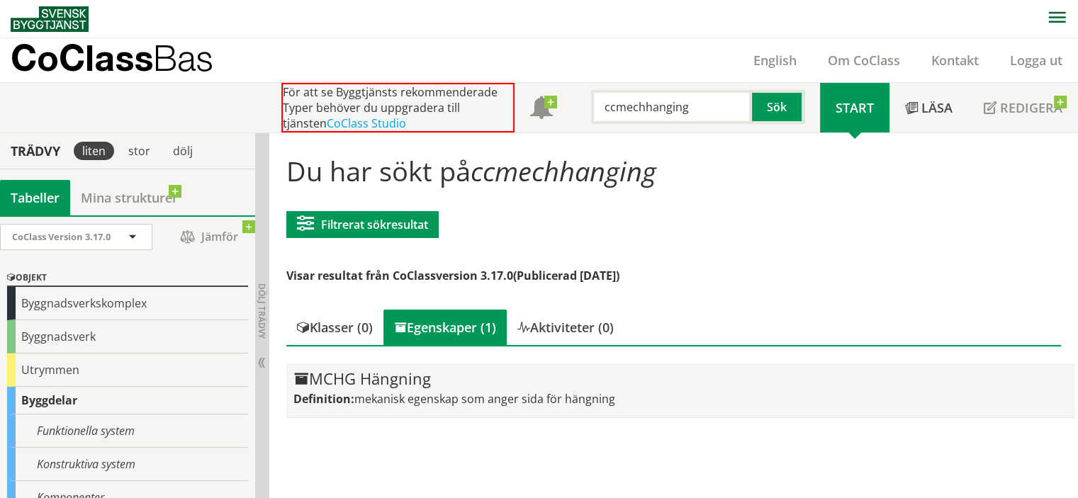
click at [393, 377] on div "MCHG Hängning" at bounding box center [682, 379] width 776 height 17
click at [402, 377] on div "MCHG Hängning" at bounding box center [682, 379] width 776 height 17
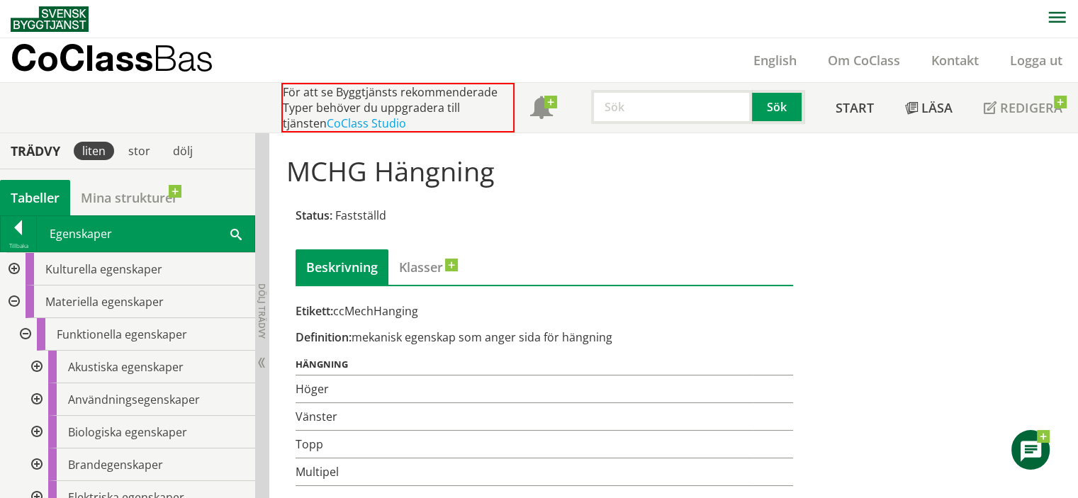
click at [672, 116] on input "text" at bounding box center [671, 107] width 161 height 34
click at [791, 104] on button "Sök" at bounding box center [778, 107] width 52 height 34
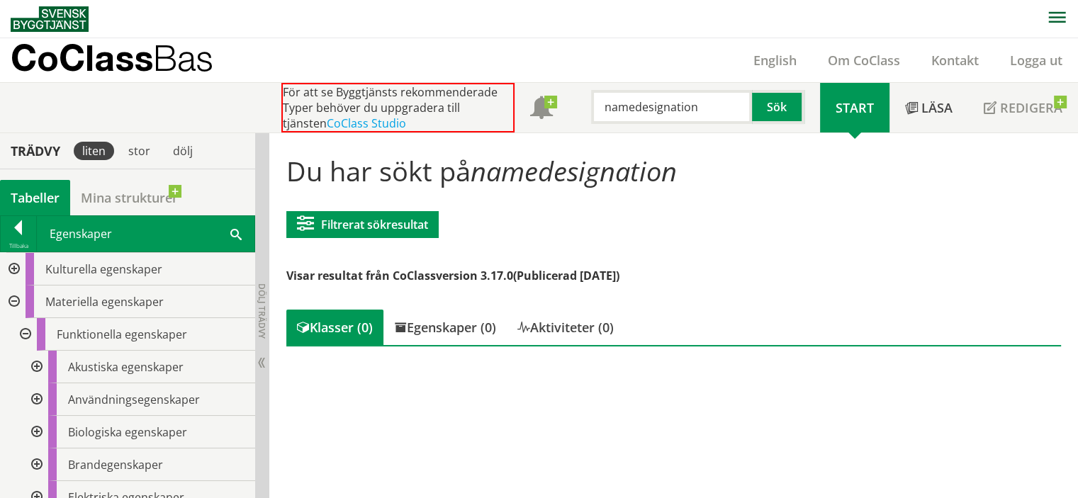
drag, startPoint x: 589, startPoint y: 118, endPoint x: 476, endPoint y: 135, distance: 113.4
click at [476, 135] on body "AMA AMA Beskrivningsverktyg AMA Funktion BSAB Bygginfo Byggjura Byggkatalogen B…" at bounding box center [539, 249] width 1078 height 498
paste input "ccNameD"
type input "ccNameDesignation"
click at [773, 108] on button "Sök" at bounding box center [778, 107] width 52 height 34
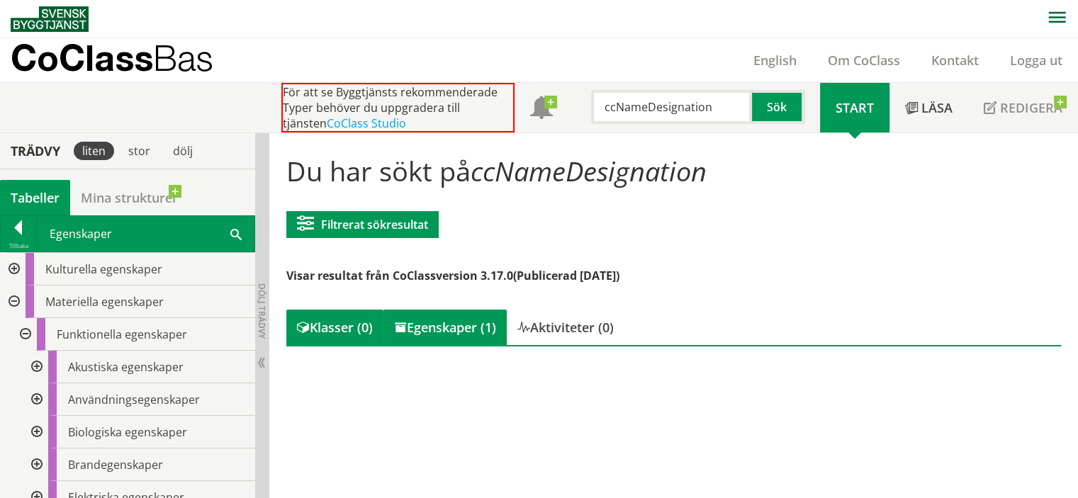
click at [482, 324] on div "Egenskaper (1)" at bounding box center [445, 327] width 123 height 35
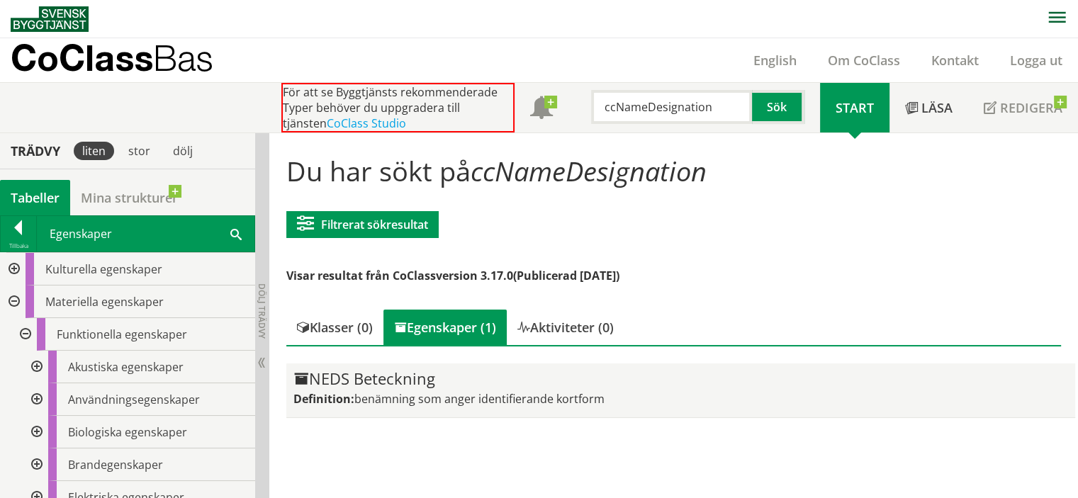
click at [403, 374] on div "NEDS Beteckning" at bounding box center [682, 379] width 776 height 17
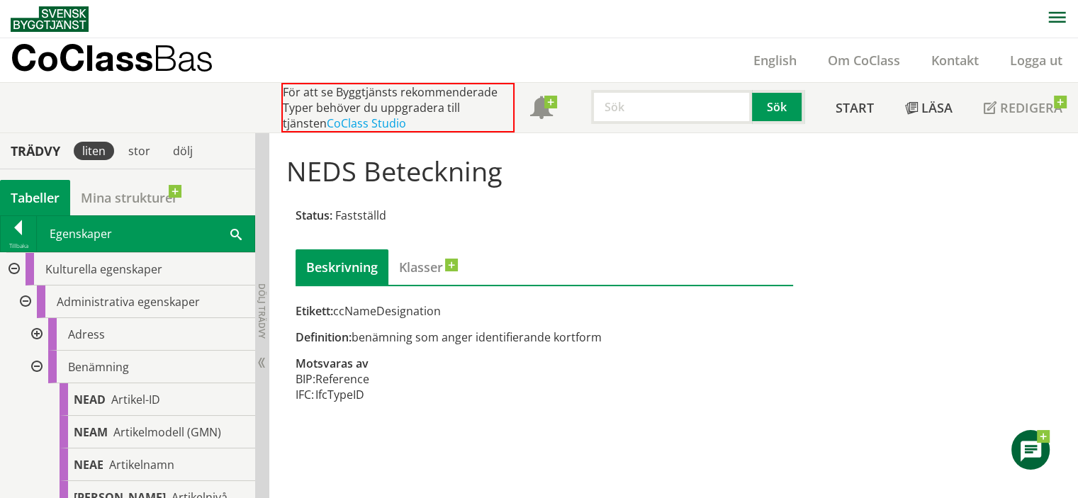
click at [621, 113] on input "text" at bounding box center [671, 107] width 161 height 34
paste input "ccNameType"
type input "ccNameType"
click at [774, 105] on button "Sök" at bounding box center [778, 107] width 52 height 34
click at [766, 111] on button "Sök" at bounding box center [778, 107] width 52 height 34
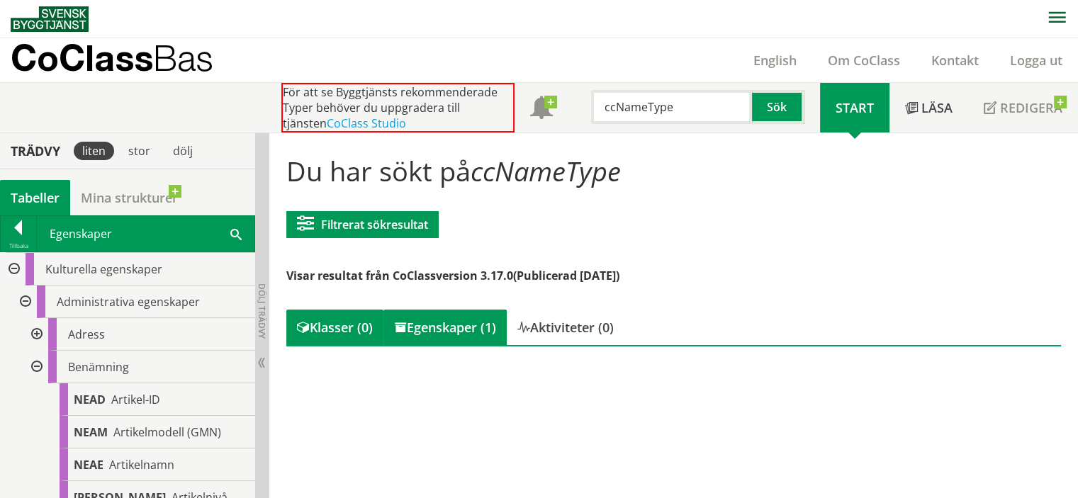
click at [417, 324] on div "Egenskaper (1)" at bounding box center [445, 327] width 123 height 35
click at [406, 341] on div "Egenskaper (1)" at bounding box center [445, 327] width 123 height 35
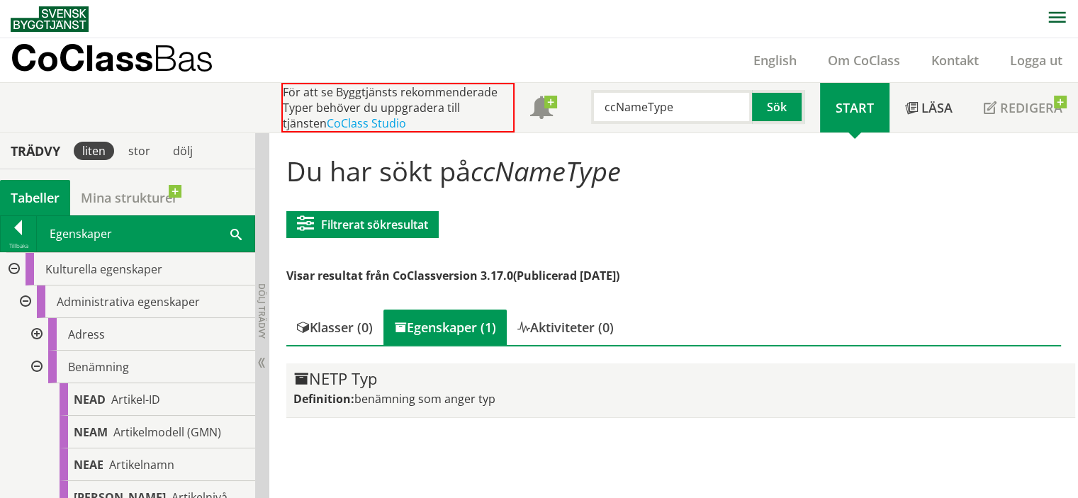
click at [367, 373] on div "NETP Typ" at bounding box center [682, 379] width 776 height 17
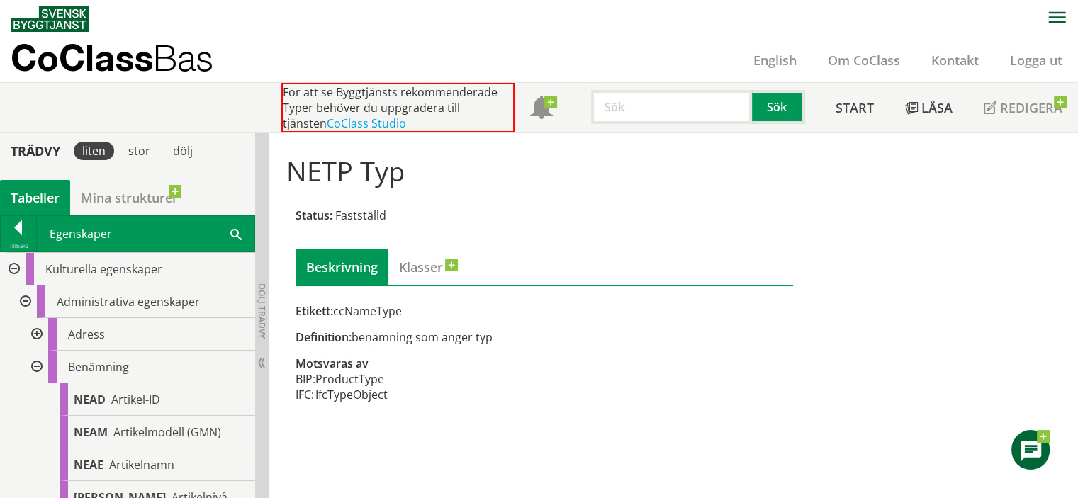
click at [624, 110] on input "text" at bounding box center [671, 107] width 161 height 34
paste input "ccMechDoorLockClass"
type input "ccMechDoorLockClass"
click at [776, 108] on button "Sök" at bounding box center [778, 107] width 52 height 34
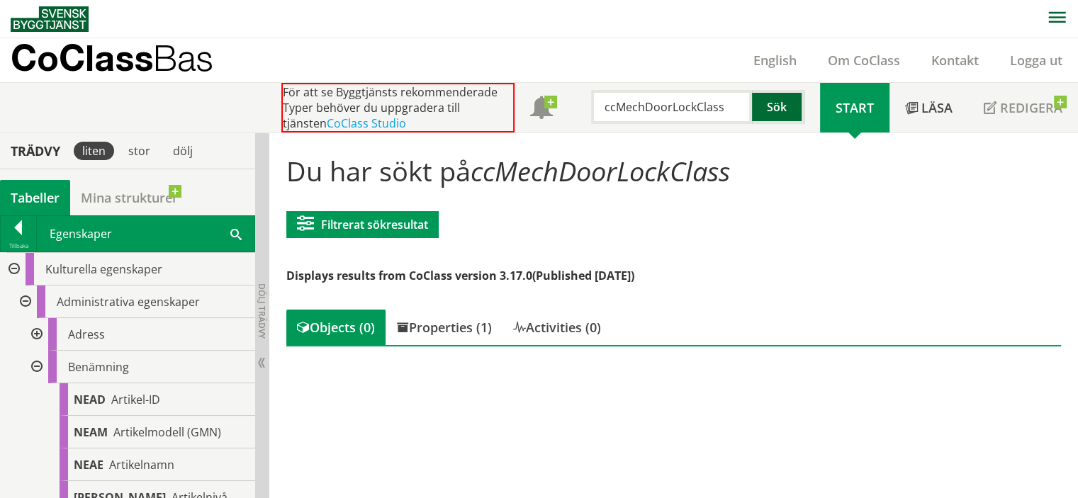
click at [784, 104] on button "Sök" at bounding box center [778, 107] width 52 height 34
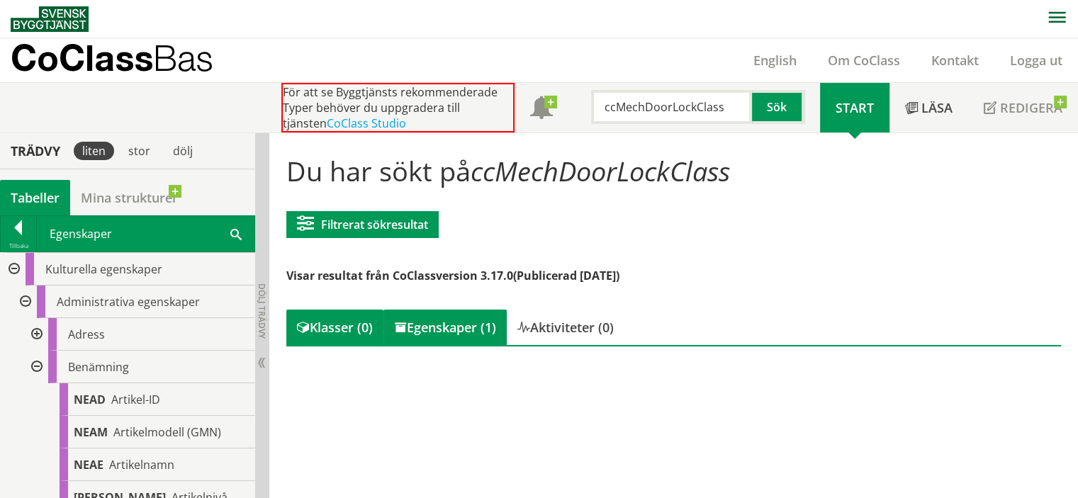
click at [435, 335] on div "Egenskaper (1)" at bounding box center [445, 327] width 123 height 35
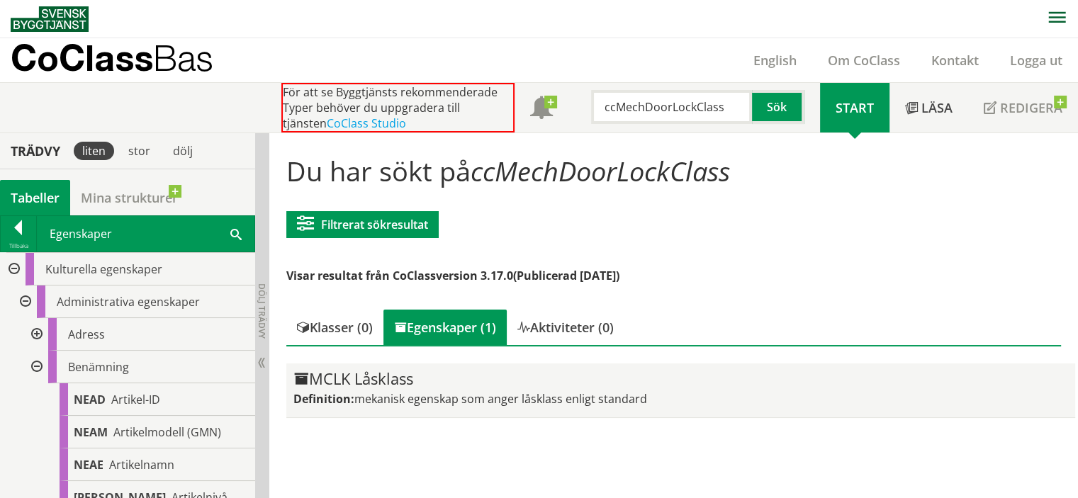
click at [377, 377] on div "MCLK Låsklass" at bounding box center [682, 379] width 776 height 17
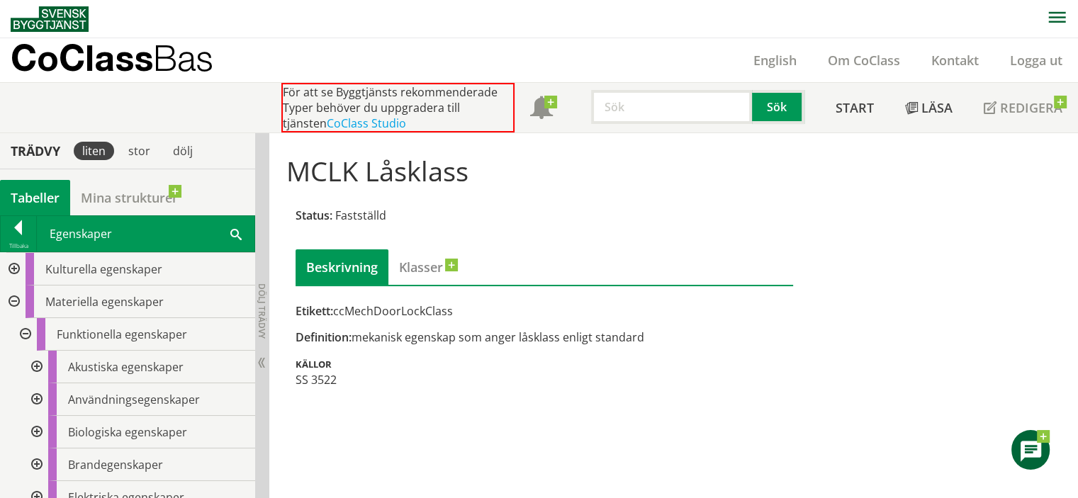
click at [641, 106] on input "text" at bounding box center [671, 107] width 161 height 34
paste input "ccMechAutomatic"
type input "ccMechAutomatic"
click at [760, 111] on button "Sök" at bounding box center [778, 107] width 52 height 34
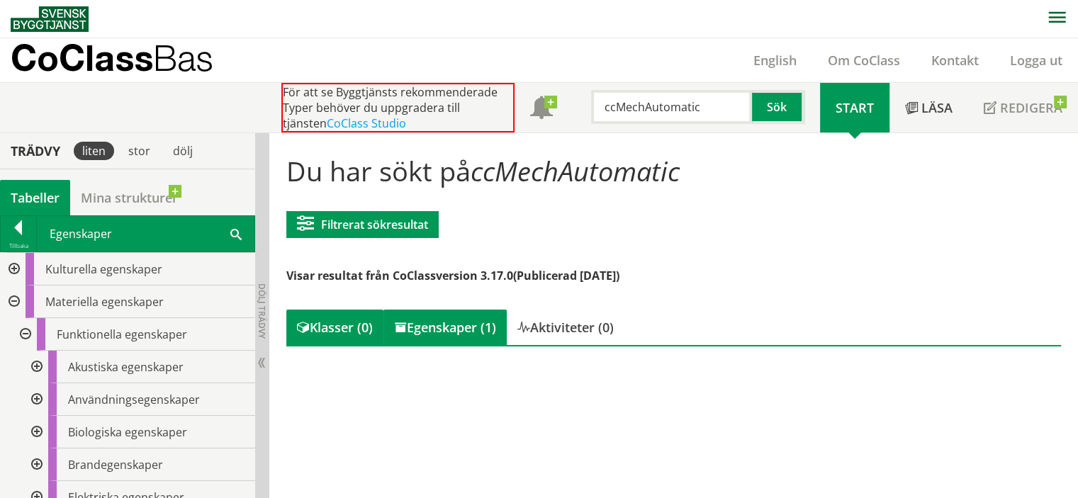
click at [482, 330] on div "Egenskaper (1)" at bounding box center [445, 327] width 123 height 35
